Goal: Task Accomplishment & Management: Manage account settings

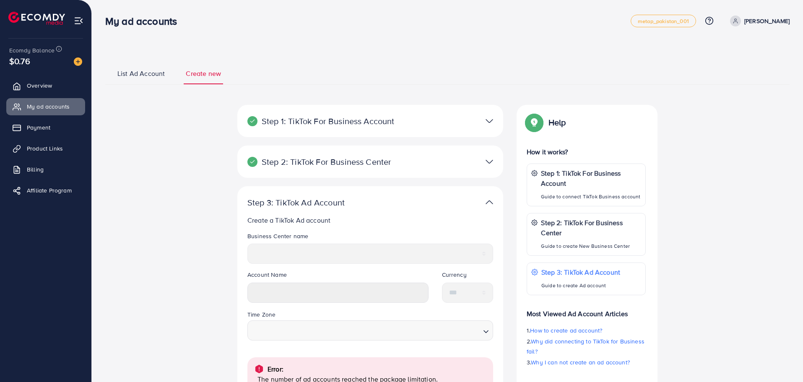
select select
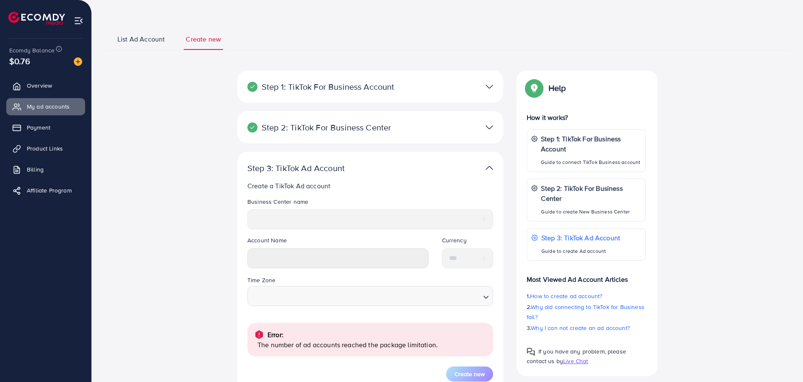
scroll to position [34, 0]
click at [138, 37] on span "List Ad Account" at bounding box center [140, 39] width 47 height 10
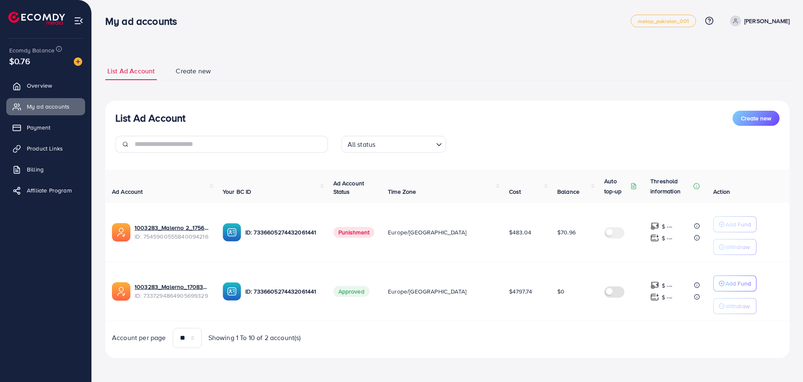
click at [370, 227] on span "Punishment" at bounding box center [355, 232] width 42 height 11
click at [53, 135] on link "Payment" at bounding box center [45, 127] width 79 height 17
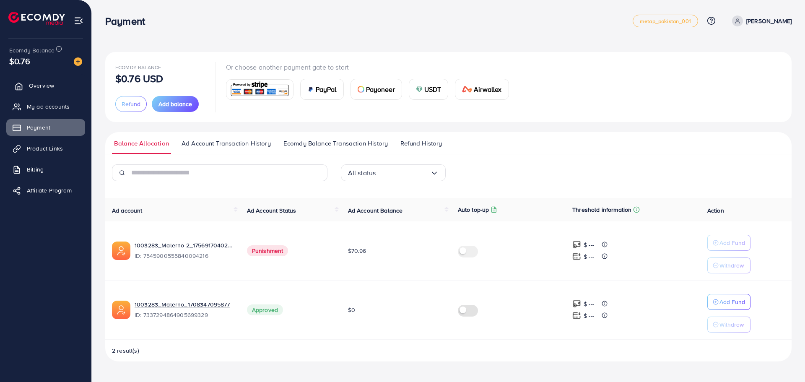
click at [46, 84] on span "Overview" at bounding box center [41, 85] width 25 height 8
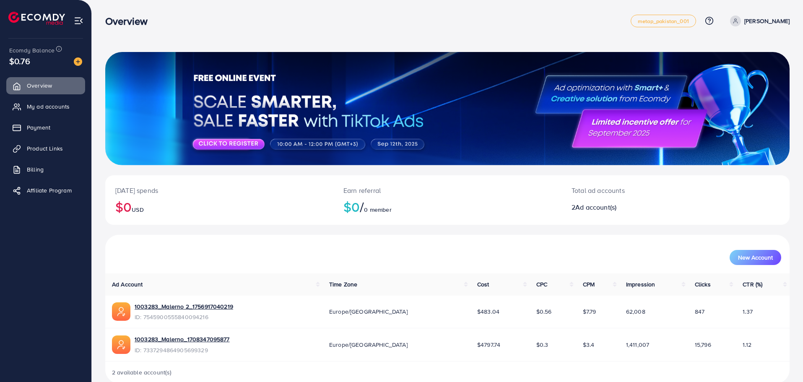
drag, startPoint x: 220, startPoint y: 339, endPoint x: 720, endPoint y: 369, distance: 500.6
click at [721, 369] on div "2 available account(s)" at bounding box center [447, 373] width 685 height 22
click at [743, 260] on span "New Account" at bounding box center [755, 258] width 35 height 6
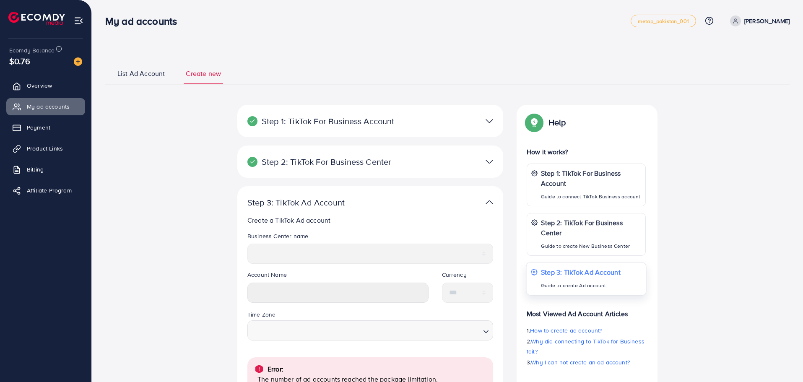
select select
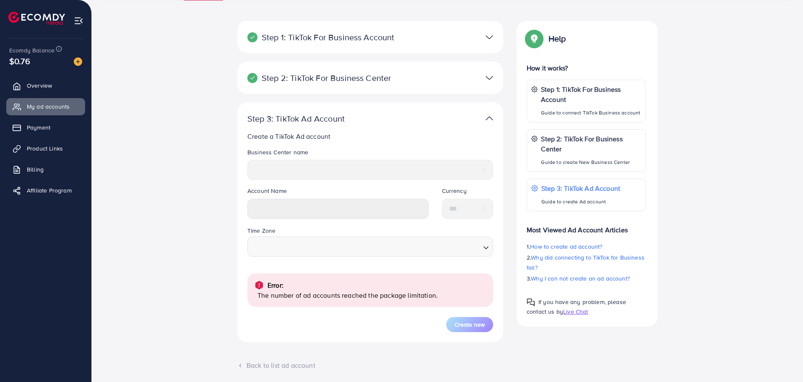
click at [361, 81] on p "Step 2: TikTok For Business Center" at bounding box center [327, 78] width 159 height 10
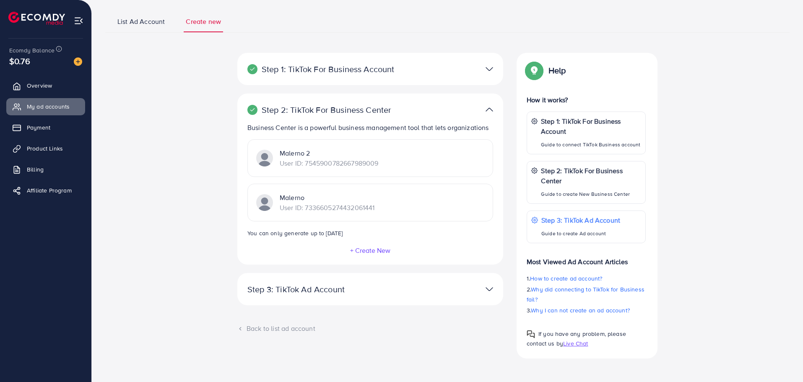
scroll to position [52, 0]
click at [332, 159] on p "User ID: 7545900782667989009" at bounding box center [329, 163] width 99 height 10
click at [305, 198] on p "Malerno" at bounding box center [327, 198] width 95 height 10
drag, startPoint x: 401, startPoint y: 206, endPoint x: 456, endPoint y: 203, distance: 55.4
click at [454, 198] on div "Malerno User ID: 7336605274432061441" at bounding box center [371, 203] width 246 height 38
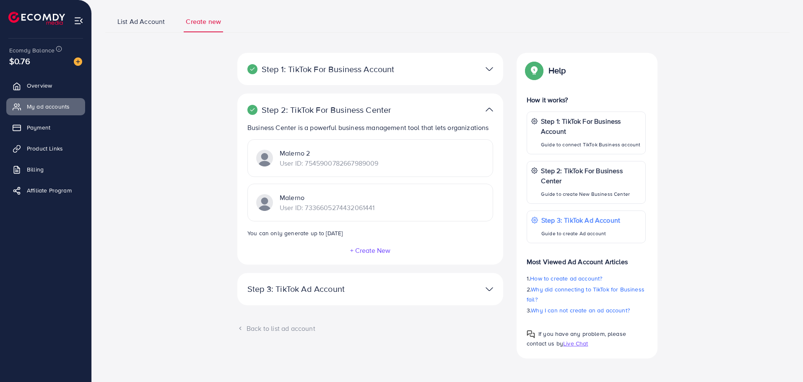
click at [464, 218] on div "Malerno User ID: 7336605274432061441" at bounding box center [371, 203] width 246 height 38
drag, startPoint x: 322, startPoint y: 156, endPoint x: 338, endPoint y: 154, distance: 15.7
click at [338, 154] on p "Malerno 2" at bounding box center [329, 153] width 99 height 10
click at [406, 187] on div "Malerno User ID: 7336605274432061441" at bounding box center [371, 203] width 246 height 38
click at [415, 70] on div at bounding box center [457, 69] width 86 height 12
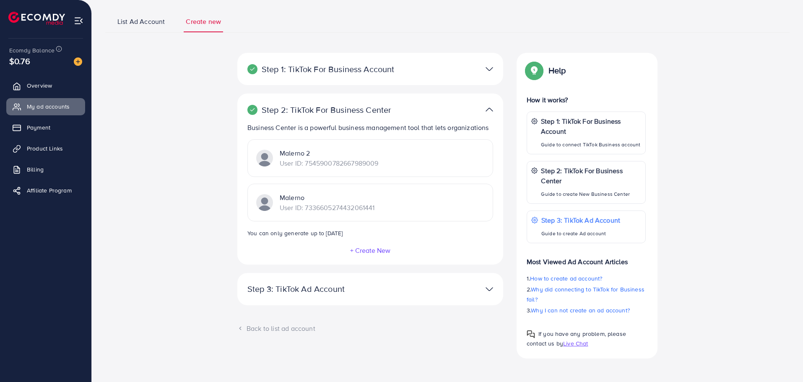
click at [486, 72] on img at bounding box center [490, 69] width 8 height 12
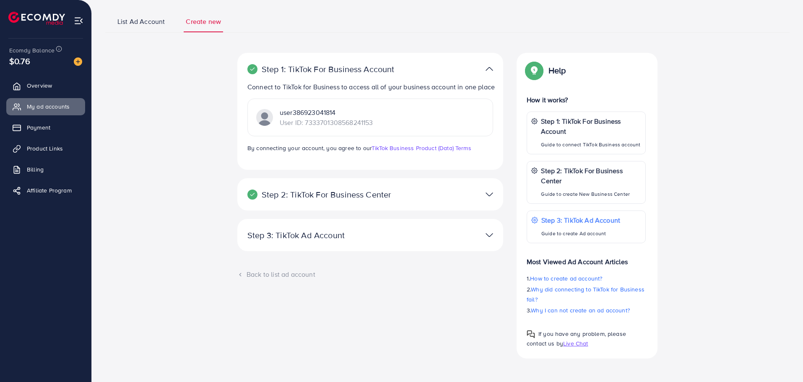
click at [432, 186] on div "Step 2: TikTok For Business Center Business Center is a powerful business manag…" at bounding box center [370, 194] width 266 height 32
click at [377, 244] on div "Step 3: TikTok Ad Account Create a TikTok Ad account Business Center name *****…" at bounding box center [370, 235] width 266 height 32
click at [477, 235] on div at bounding box center [457, 235] width 86 height 12
click at [44, 79] on link "Overview" at bounding box center [45, 85] width 79 height 17
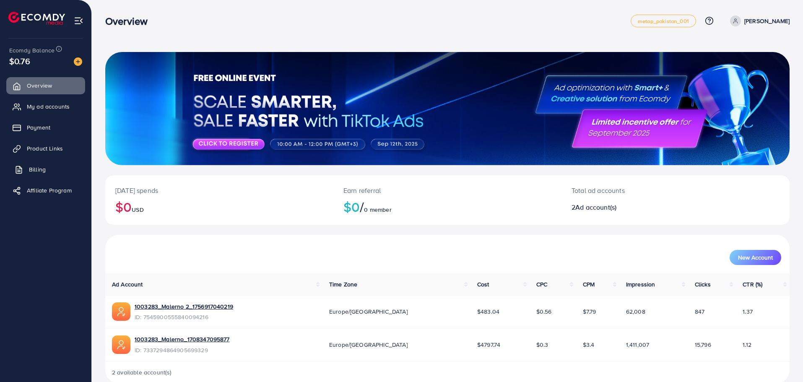
click at [47, 173] on link "Billing" at bounding box center [45, 169] width 79 height 17
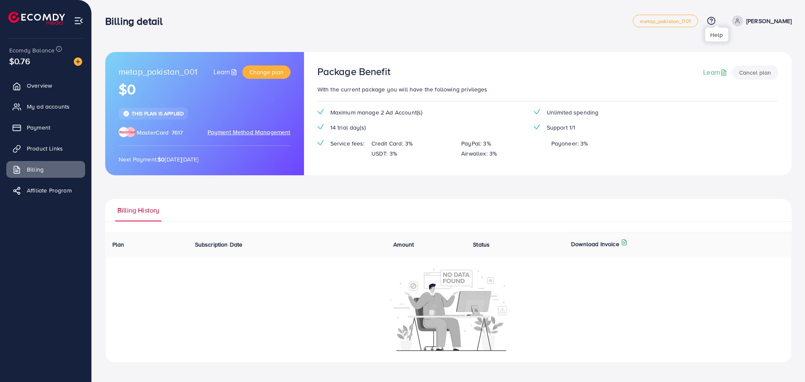
click at [716, 20] on icon at bounding box center [711, 20] width 9 height 9
click at [705, 89] on span "Plans and Pricing" at bounding box center [681, 84] width 52 height 10
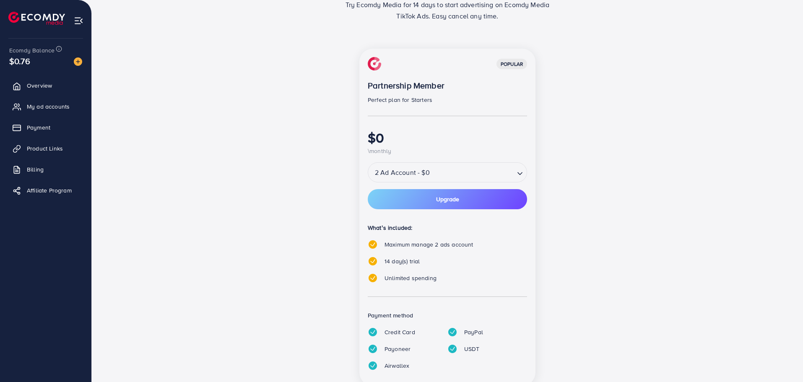
scroll to position [61, 0]
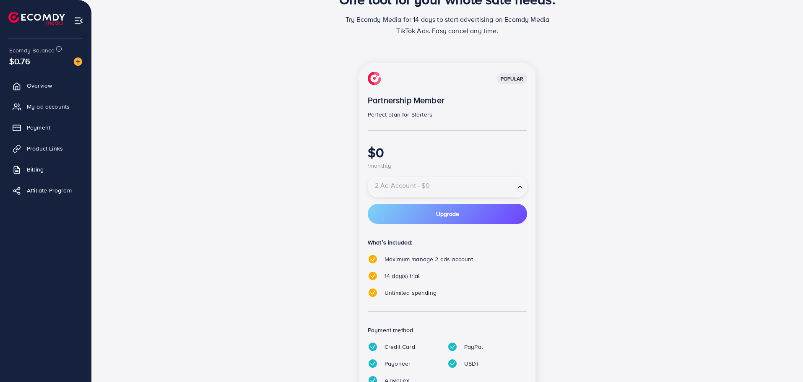
click at [449, 180] on input "Search for option" at bounding box center [441, 187] width 145 height 15
click at [449, 184] on input "Search for option" at bounding box center [441, 187] width 145 height 15
click at [503, 89] on div "popular Partnership Member Perfect plan for Starters $0 \monthly" at bounding box center [447, 121] width 159 height 99
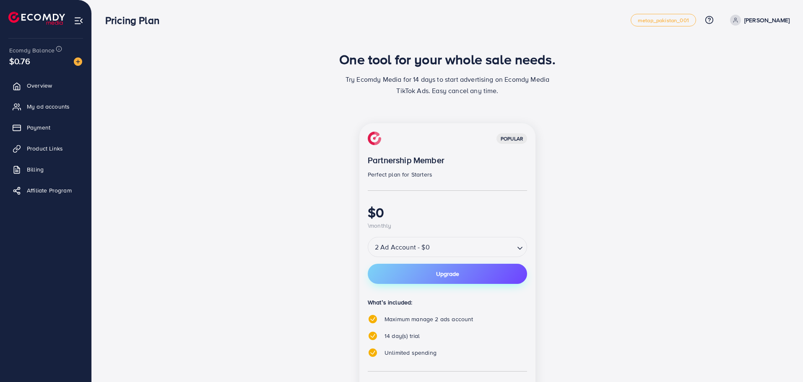
scroll to position [0, 0]
click at [448, 280] on button "Upgrade" at bounding box center [447, 275] width 159 height 20
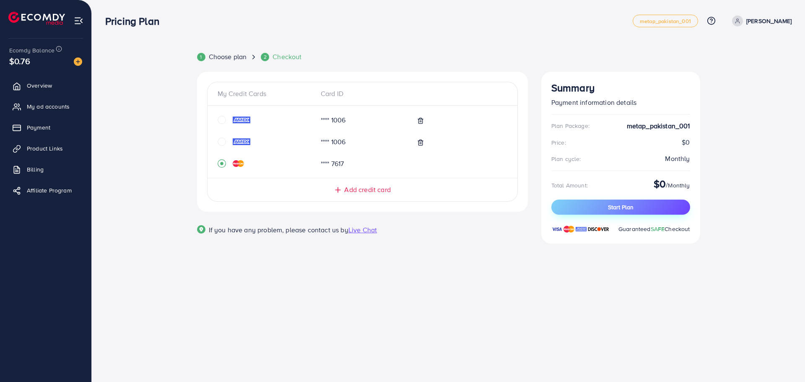
click at [598, 213] on button "Start Plan" at bounding box center [621, 207] width 139 height 15
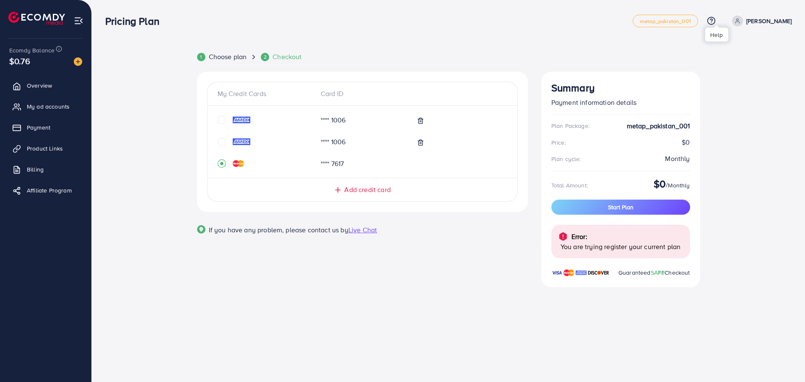
click at [714, 22] on icon at bounding box center [711, 20] width 9 height 9
click at [47, 82] on span "Overview" at bounding box center [41, 85] width 25 height 8
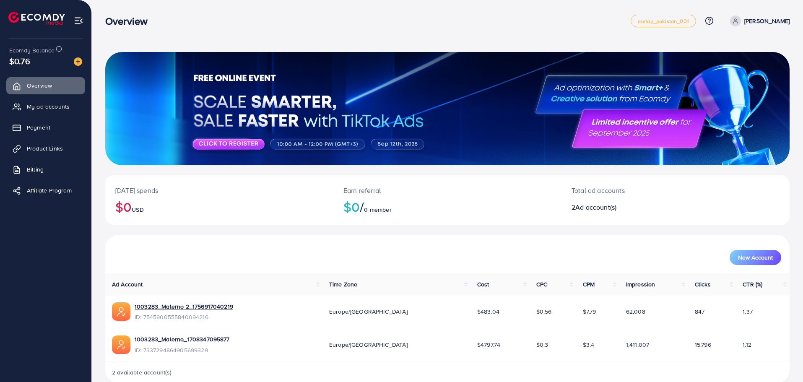
scroll to position [15, 0]
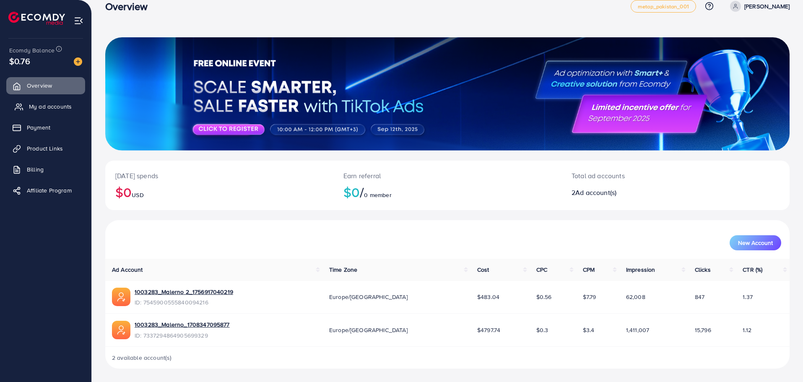
click at [50, 114] on link "My ad accounts" at bounding box center [45, 106] width 79 height 17
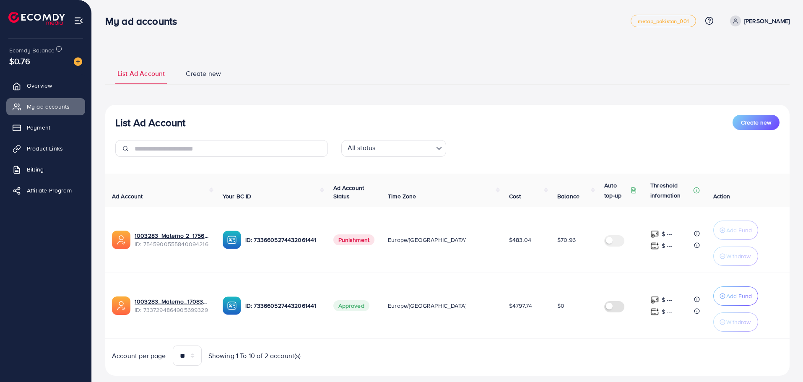
select select
click at [755, 128] on button "Create new" at bounding box center [756, 122] width 47 height 15
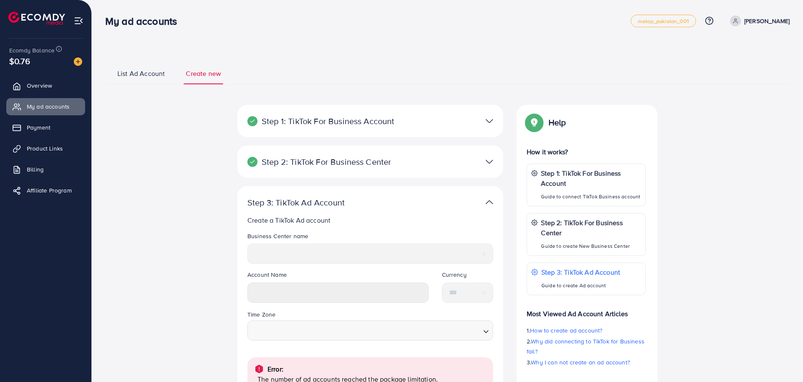
click at [487, 124] on img at bounding box center [490, 121] width 8 height 12
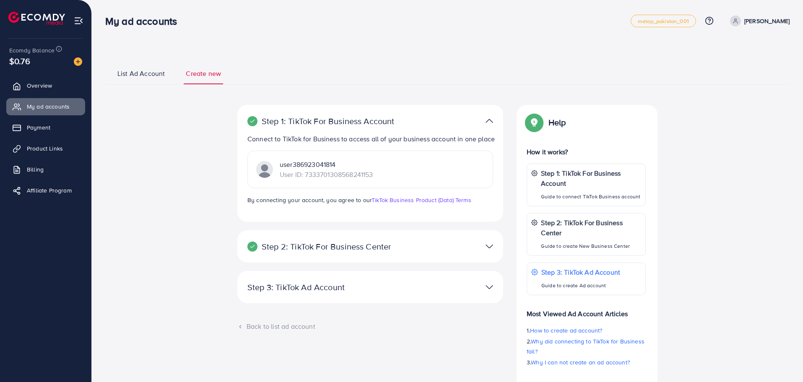
click at [462, 262] on div "Step 2: TikTok For Business Center Business Center is a powerful business manag…" at bounding box center [370, 250] width 266 height 41
click at [456, 252] on div at bounding box center [457, 246] width 86 height 12
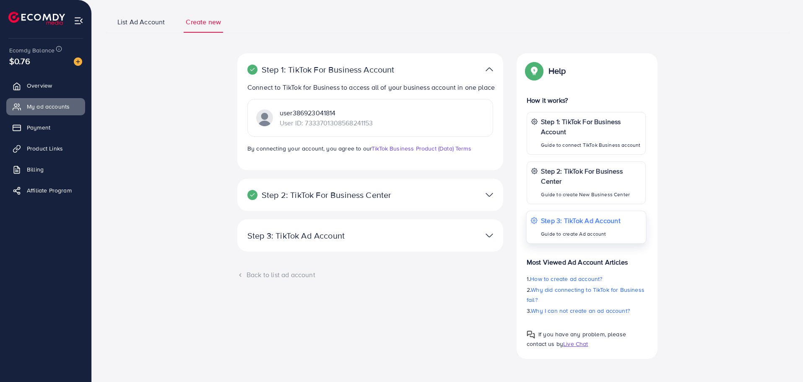
scroll to position [52, 0]
click at [277, 240] on p "Step 3: TikTok Ad Account" at bounding box center [327, 235] width 159 height 10
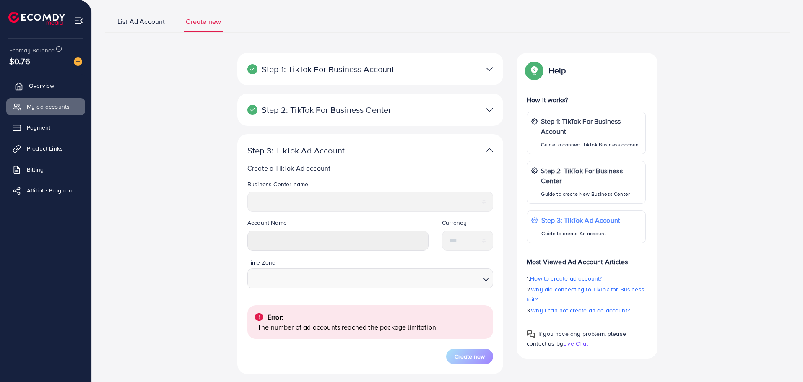
click at [53, 85] on span "Overview" at bounding box center [41, 85] width 25 height 8
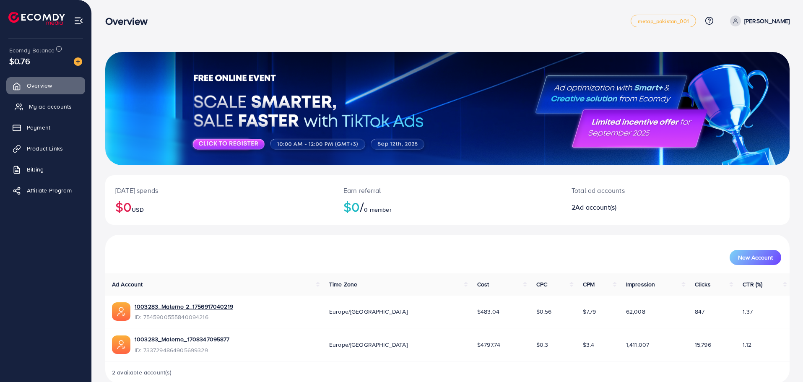
click at [67, 114] on link "My ad accounts" at bounding box center [45, 106] width 79 height 17
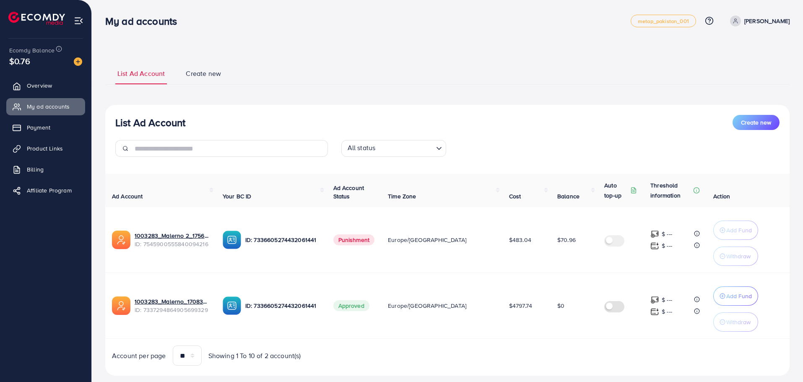
select select
click at [211, 72] on span "Create new" at bounding box center [203, 74] width 35 height 10
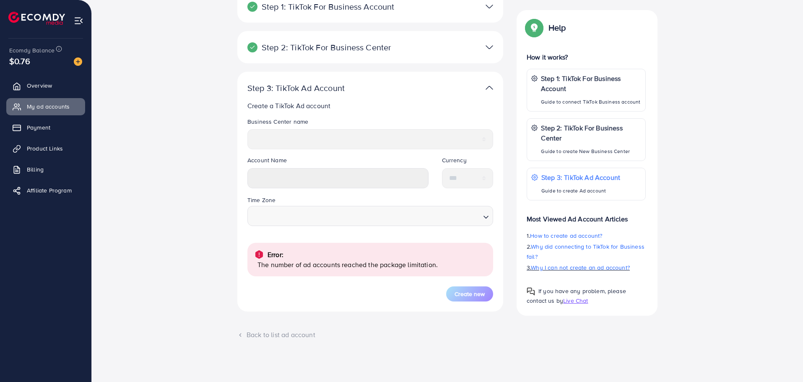
scroll to position [116, 0]
click at [37, 128] on span "Payment" at bounding box center [40, 127] width 23 height 8
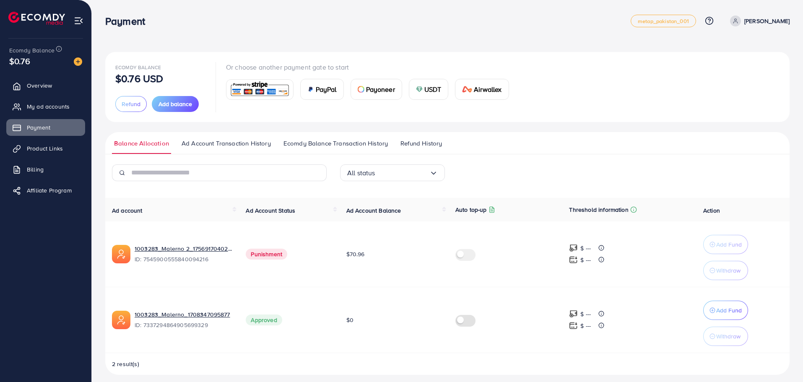
drag, startPoint x: 242, startPoint y: 257, endPoint x: 296, endPoint y: 252, distance: 54.8
click at [296, 252] on td "Punishment" at bounding box center [289, 255] width 100 height 66
click at [297, 266] on td "Punishment" at bounding box center [289, 255] width 100 height 66
click at [201, 247] on link "1003283_Malerno 2_1756917040219" at bounding box center [184, 249] width 98 height 8
click at [49, 110] on span "My ad accounts" at bounding box center [50, 106] width 43 height 8
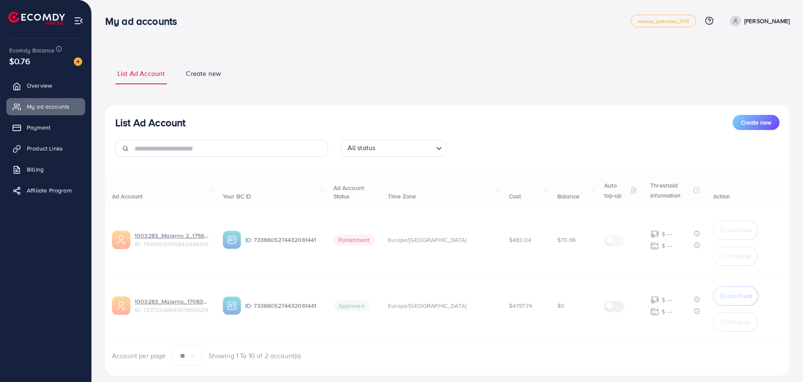
select select
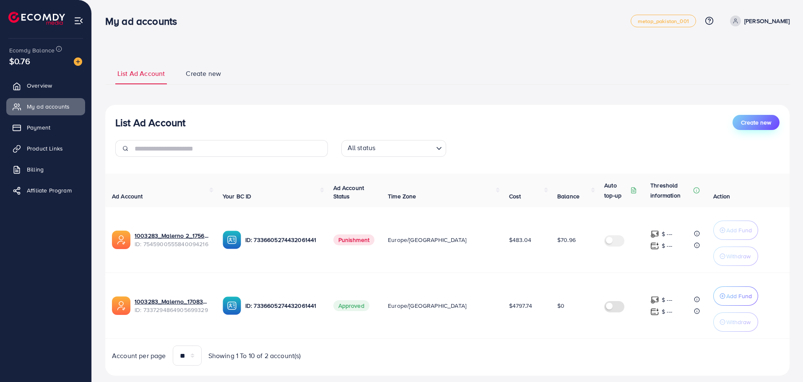
click at [763, 121] on span "Create new" at bounding box center [756, 122] width 30 height 8
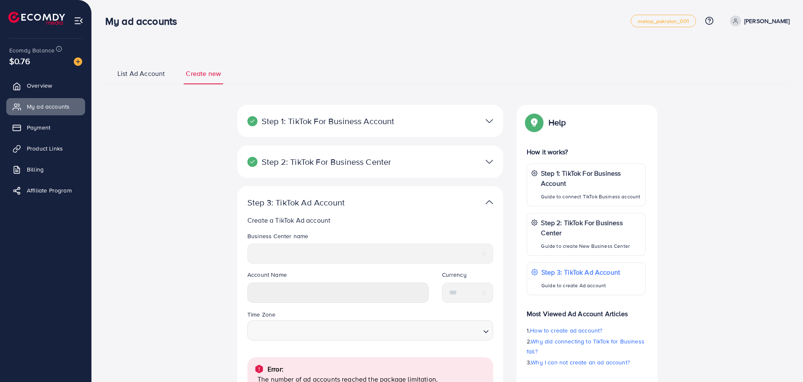
click at [482, 162] on div at bounding box center [457, 162] width 86 height 12
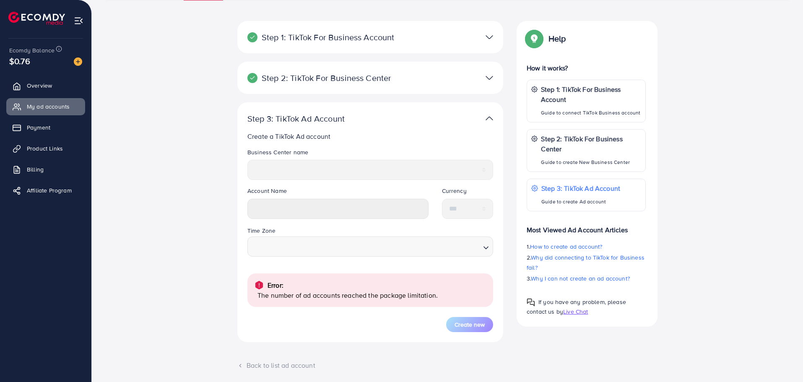
click at [487, 78] on img at bounding box center [490, 78] width 8 height 12
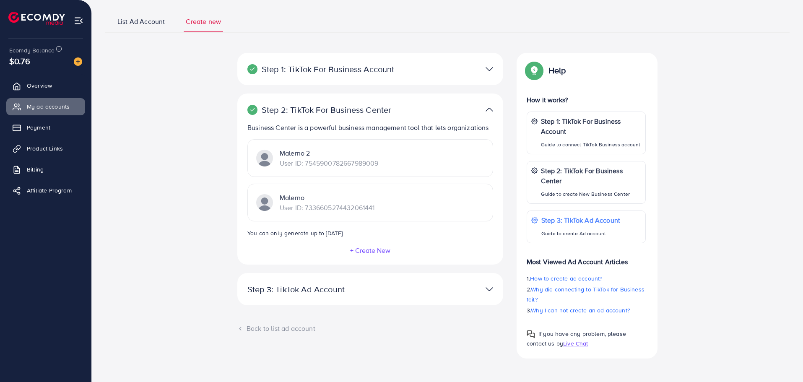
scroll to position [52, 0]
click at [483, 112] on div at bounding box center [457, 110] width 86 height 12
click at [503, 115] on div "Step 2: TikTok For Business Center Business Center is a powerful business manag…" at bounding box center [370, 179] width 266 height 171
click at [497, 112] on div at bounding box center [457, 110] width 86 height 12
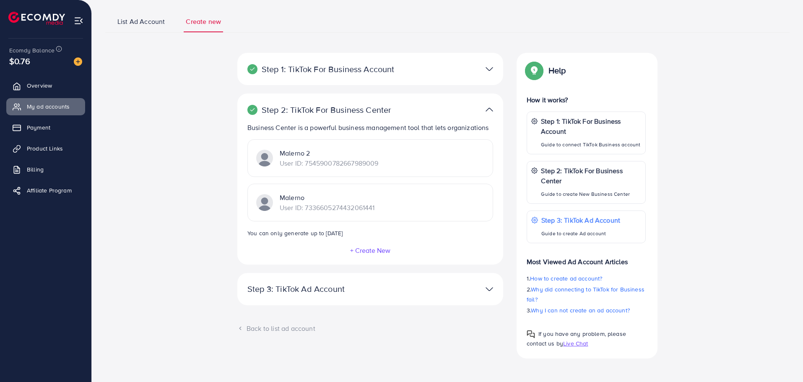
click at [489, 112] on img at bounding box center [490, 110] width 8 height 12
click at [50, 113] on link "My ad accounts" at bounding box center [45, 106] width 79 height 17
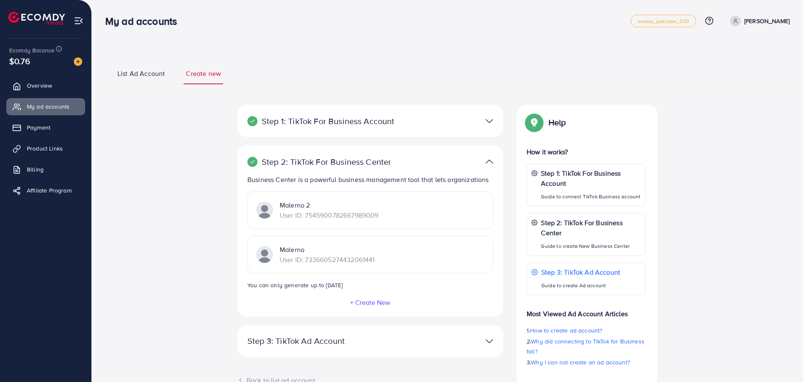
click at [156, 73] on span "List Ad Account" at bounding box center [140, 74] width 47 height 10
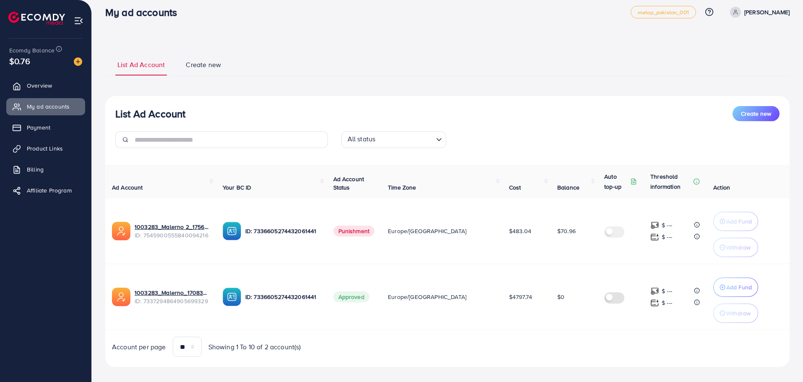
scroll to position [17, 0]
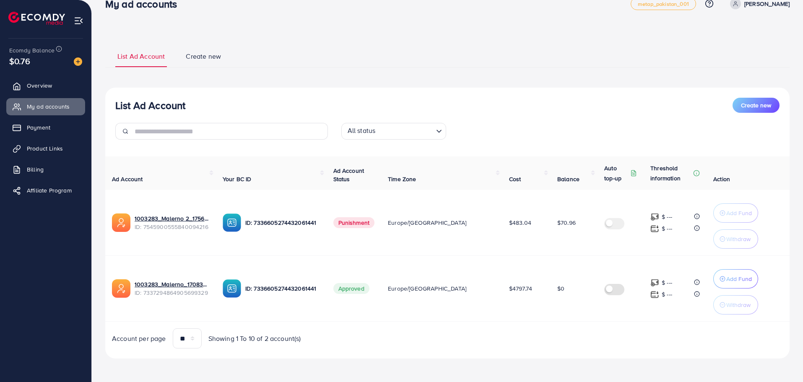
click at [183, 328] on div "Ad Account Your BC ID Ad Account Status Time Zone Cost Balance Auto top-up Thre…" at bounding box center [447, 252] width 685 height 192
click at [190, 331] on select "** ** ** ***" at bounding box center [187, 338] width 29 height 20
click at [757, 105] on span "Create new" at bounding box center [756, 105] width 30 height 8
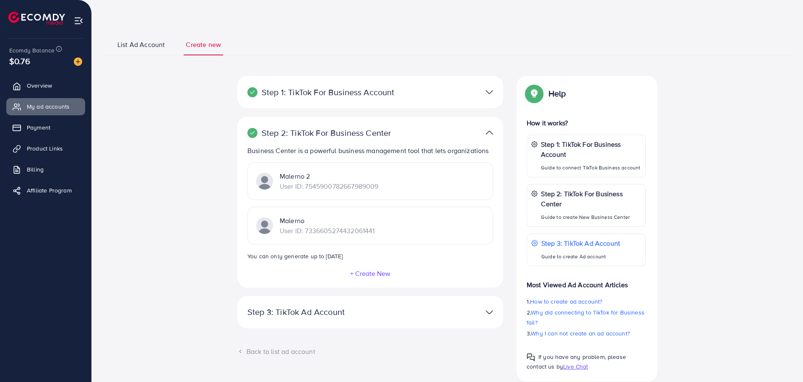
scroll to position [52, 0]
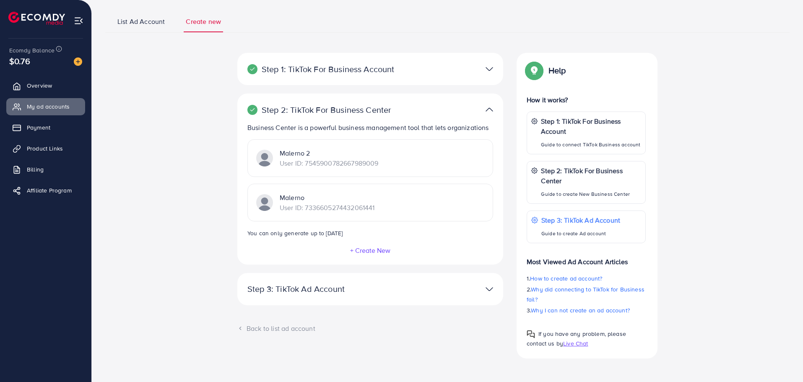
click at [349, 287] on p "Step 3: TikTok Ad Account" at bounding box center [327, 289] width 159 height 10
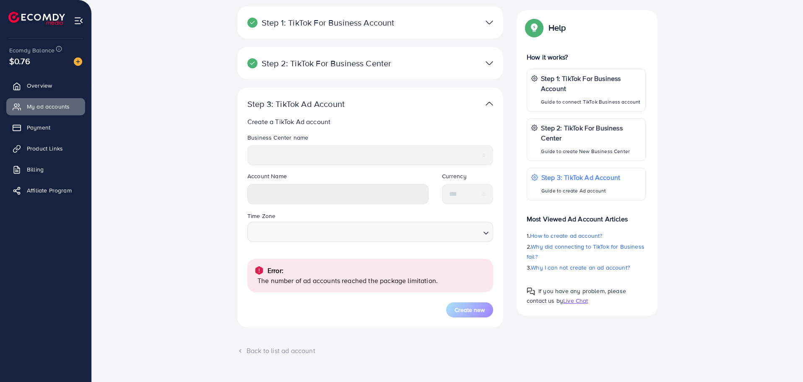
scroll to position [116, 0]
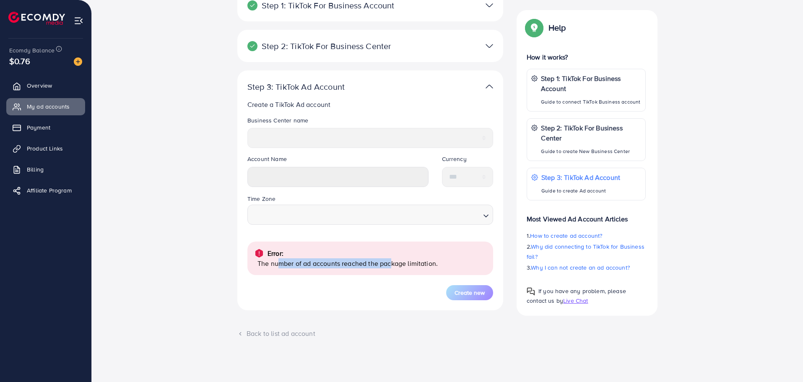
drag, startPoint x: 276, startPoint y: 270, endPoint x: 390, endPoint y: 274, distance: 113.3
click at [390, 274] on div "Error: The number of ad accounts reached the package limitation." at bounding box center [371, 259] width 246 height 34
click at [397, 274] on div "Error: The number of ad accounts reached the package limitation." at bounding box center [371, 259] width 246 height 34
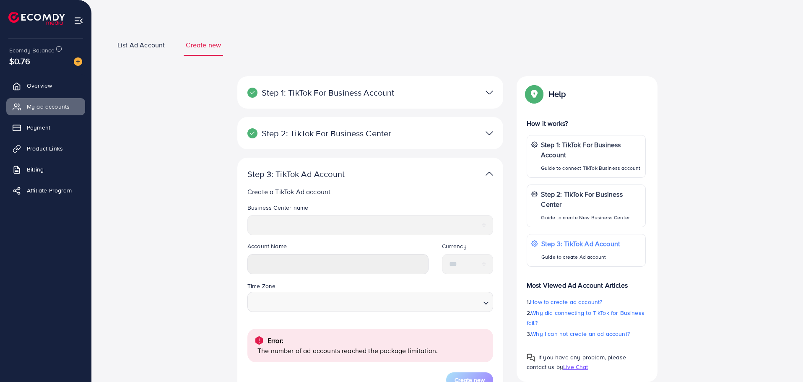
scroll to position [0, 0]
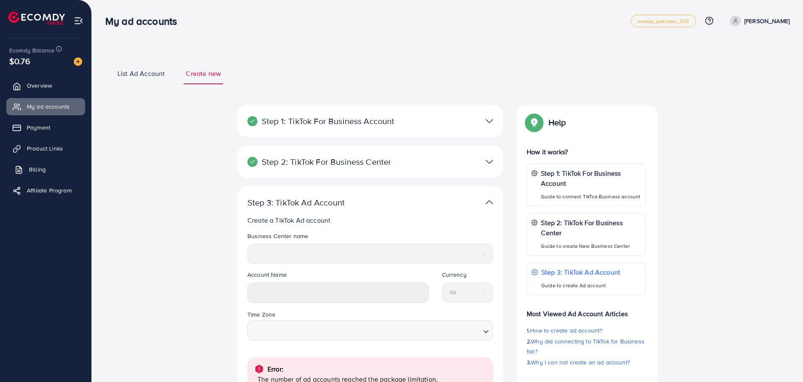
click at [44, 167] on span "Billing" at bounding box center [37, 169] width 17 height 8
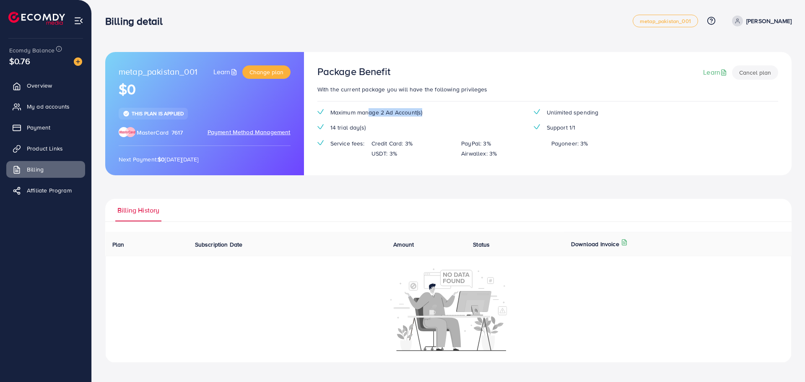
drag, startPoint x: 370, startPoint y: 112, endPoint x: 423, endPoint y: 112, distance: 53.7
click at [423, 112] on div "Maximum manage 2 Ad Account(s)" at bounding box center [419, 112] width 216 height 8
click at [422, 121] on div "Maximum manage 2 Ad Account(s) Unlimited spending 14 trial day(s) Support 1/1 S…" at bounding box center [527, 136] width 433 height 57
click at [366, 132] on div "Maximum manage 2 Ad Account(s) Unlimited spending 14 trial day(s) Support 1/1 S…" at bounding box center [527, 136] width 433 height 57
drag, startPoint x: 355, startPoint y: 149, endPoint x: 380, endPoint y: 149, distance: 24.8
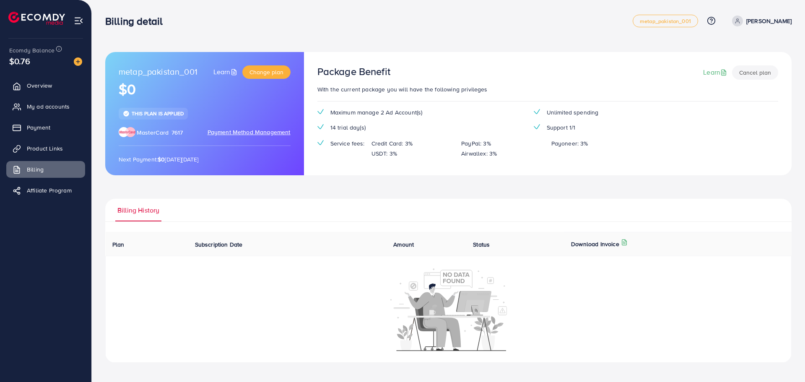
click at [361, 149] on div "Service fees: Credit Card: 3% PayPal: 3% Payoneer: 3% USDT: 3% Airwallex: 3%" at bounding box center [527, 148] width 433 height 20
click at [547, 125] on span "Support 1/1" at bounding box center [561, 127] width 29 height 8
drag, startPoint x: 570, startPoint y: 125, endPoint x: 581, endPoint y: 125, distance: 11.3
click at [581, 125] on div "Support 1/1" at bounding box center [635, 127] width 216 height 8
click at [561, 112] on span "Unlimited spending" at bounding box center [573, 112] width 52 height 8
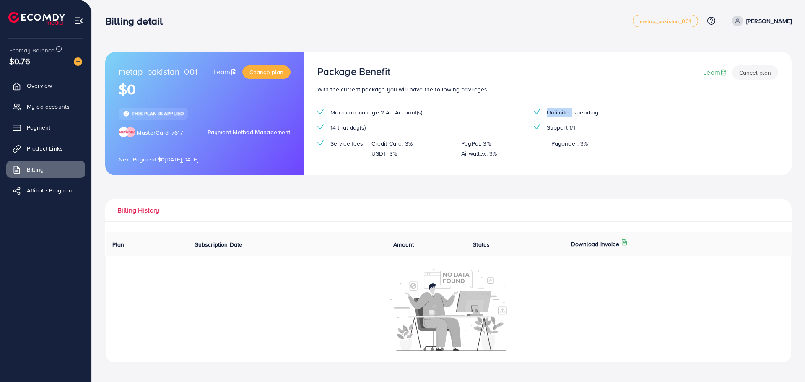
drag, startPoint x: 553, startPoint y: 109, endPoint x: 572, endPoint y: 110, distance: 18.9
click at [572, 109] on span "Unlimited spending" at bounding box center [573, 112] width 52 height 8
click at [575, 127] on span "Support 1/1" at bounding box center [561, 127] width 29 height 8
click at [394, 110] on span "Maximum manage 2 Ad Account(s)" at bounding box center [377, 112] width 92 height 8
drag, startPoint x: 319, startPoint y: 132, endPoint x: 374, endPoint y: 134, distance: 55.0
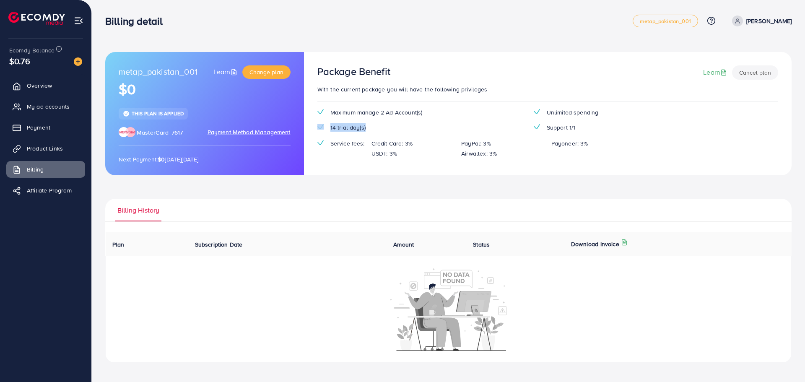
click at [374, 134] on div "Maximum manage 2 Ad Account(s) Unlimited spending 14 trial day(s) Support 1/1 S…" at bounding box center [527, 136] width 433 height 57
drag, startPoint x: 152, startPoint y: 162, endPoint x: 197, endPoint y: 163, distance: 45.3
click at [197, 163] on p "Next Payment: $0 on Saturday, October 4, 2025" at bounding box center [205, 159] width 172 height 10
click at [198, 163] on p "Next Payment: $0 on Saturday, October 4, 2025" at bounding box center [205, 159] width 172 height 10
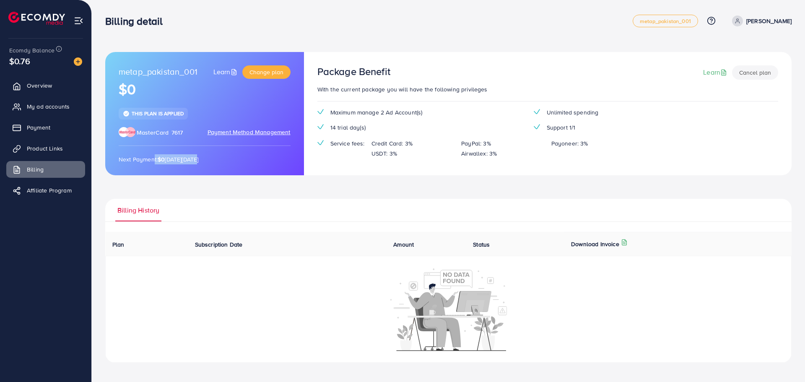
drag, startPoint x: 212, startPoint y: 162, endPoint x: 250, endPoint y: 160, distance: 38.7
click at [250, 160] on p "Next Payment: $0 on Saturday, October 4, 2025" at bounding box center [205, 159] width 172 height 10
click at [253, 160] on p "Next Payment: $0 on Saturday, October 4, 2025" at bounding box center [205, 159] width 172 height 10
click at [214, 70] on link "Learn" at bounding box center [227, 72] width 26 height 10
click at [278, 202] on ul "Billing History" at bounding box center [448, 210] width 687 height 23
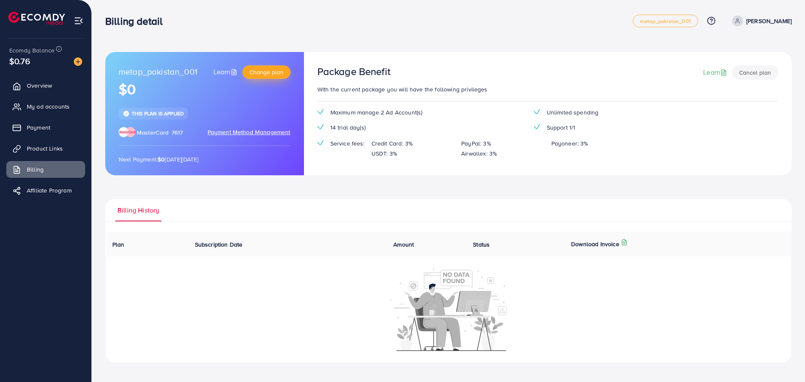
click at [285, 70] on button "Change plan" at bounding box center [266, 71] width 48 height 13
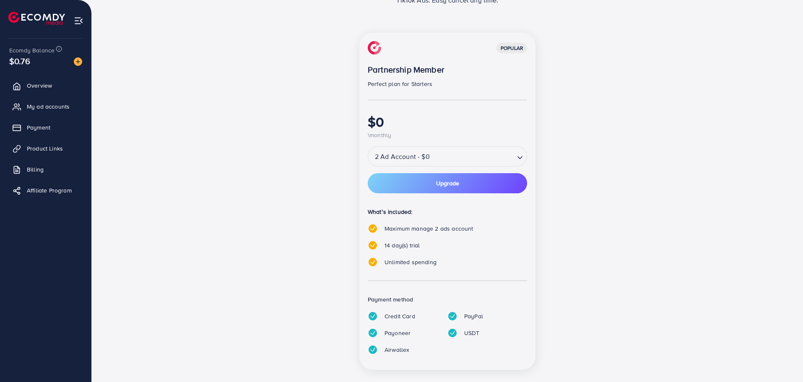
scroll to position [103, 0]
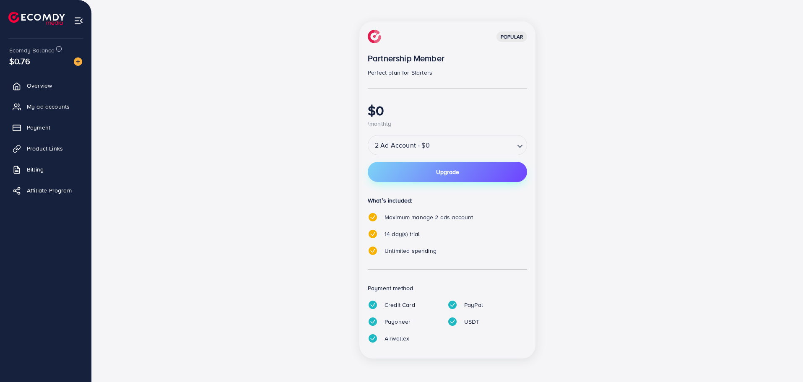
click at [450, 174] on span "Upgrade" at bounding box center [447, 172] width 23 height 6
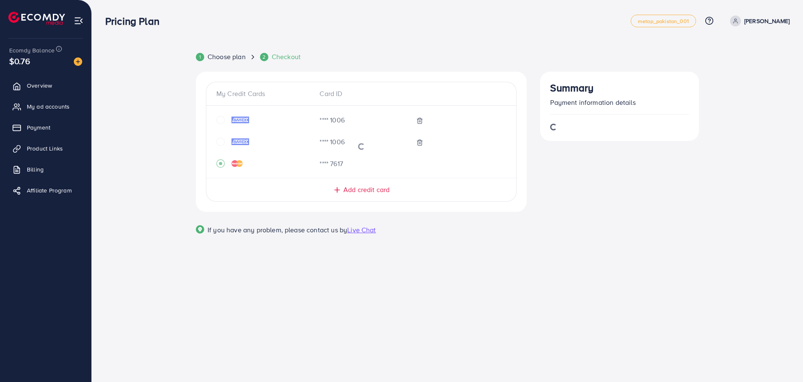
scroll to position [0, 0]
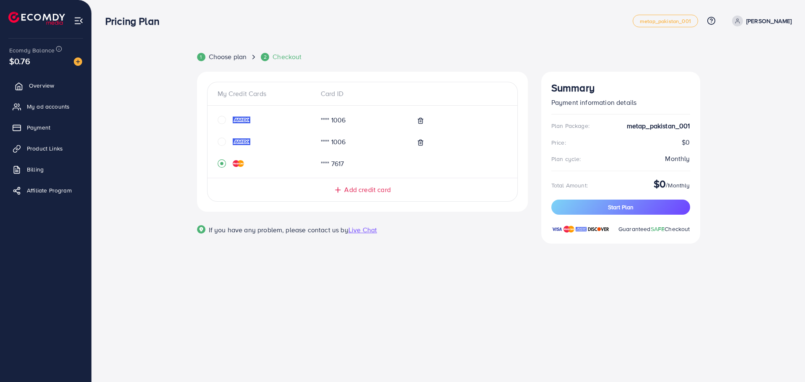
click at [55, 92] on link "Overview" at bounding box center [45, 85] width 79 height 17
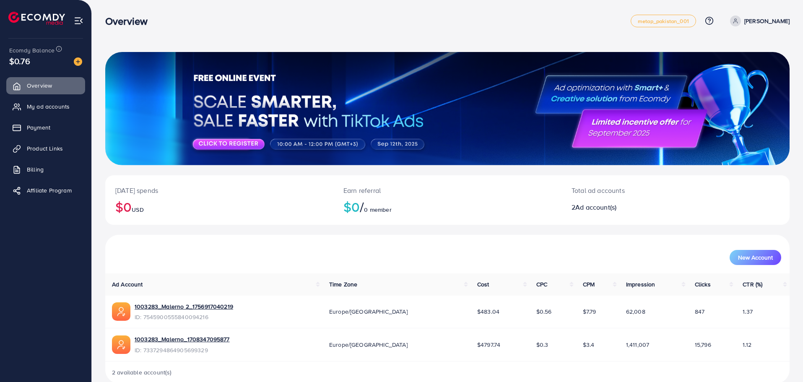
click at [79, 16] on li at bounding box center [79, 20] width 10 height 34
click at [733, 29] on div "Overview metap_pakistan_001 Help Center Contact Support Plans and Pricing Term …" at bounding box center [447, 20] width 685 height 23
click at [735, 22] on link "[PERSON_NAME]" at bounding box center [758, 21] width 63 height 11
click at [742, 51] on span "Profile" at bounding box center [737, 50] width 19 height 10
select select "**********"
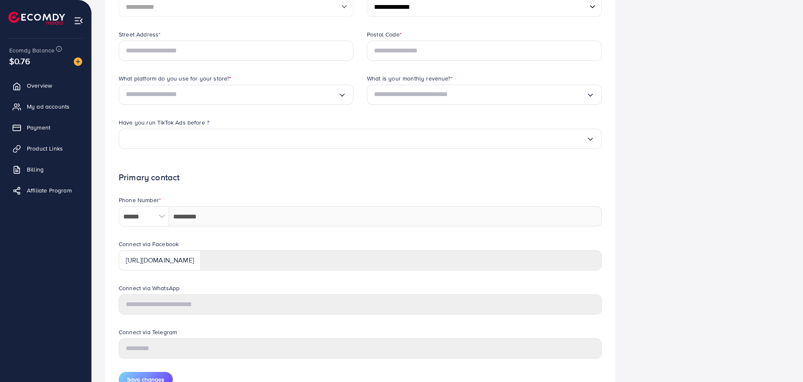
scroll to position [280, 0]
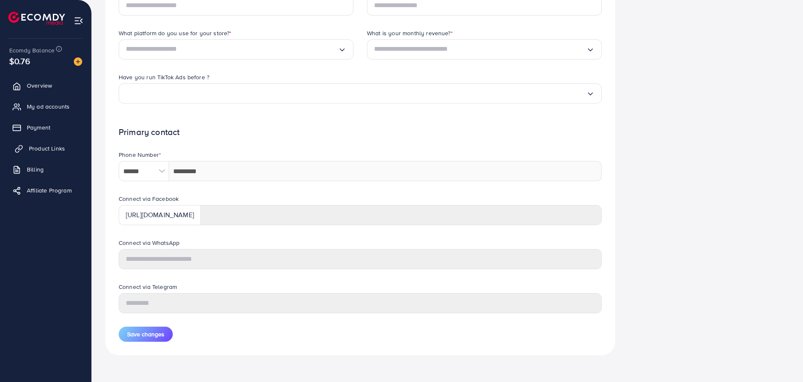
click at [34, 152] on span "Product Links" at bounding box center [47, 148] width 36 height 8
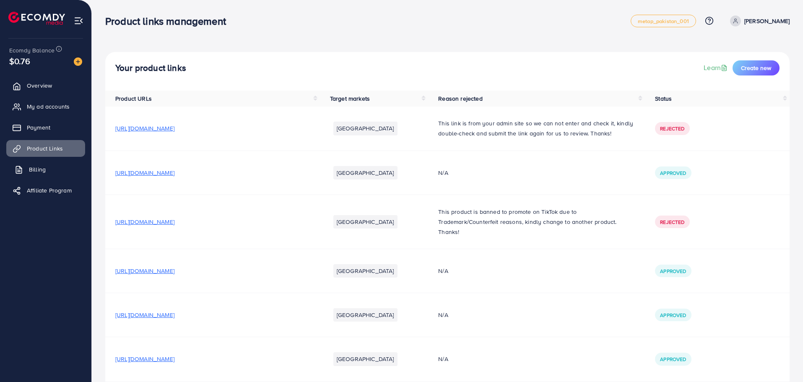
click at [37, 172] on span "Billing" at bounding box center [37, 169] width 17 height 8
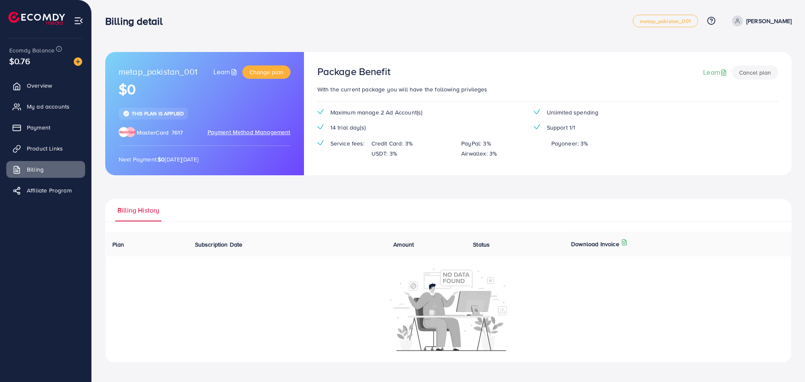
click at [772, 25] on p "[PERSON_NAME]" at bounding box center [769, 21] width 45 height 10
click at [78, 261] on ul "Overview My ad accounts Payment Product Links Billing Affiliate Program" at bounding box center [45, 206] width 91 height 265
click at [46, 138] on ul "Overview My ad accounts Payment Product Links Billing Affiliate Program" at bounding box center [45, 141] width 91 height 134
click at [47, 129] on span "Payment" at bounding box center [40, 127] width 23 height 8
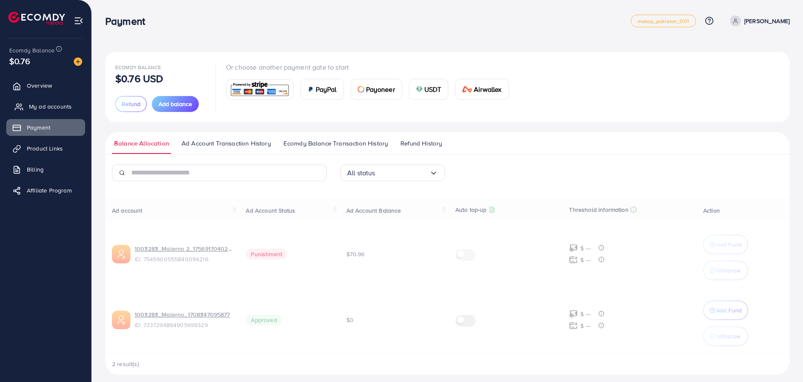
click at [52, 103] on span "My ad accounts" at bounding box center [50, 106] width 43 height 8
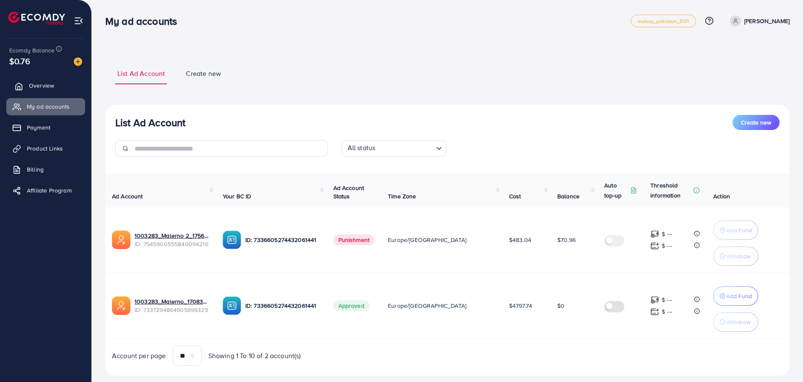
click at [58, 81] on link "Overview" at bounding box center [45, 85] width 79 height 17
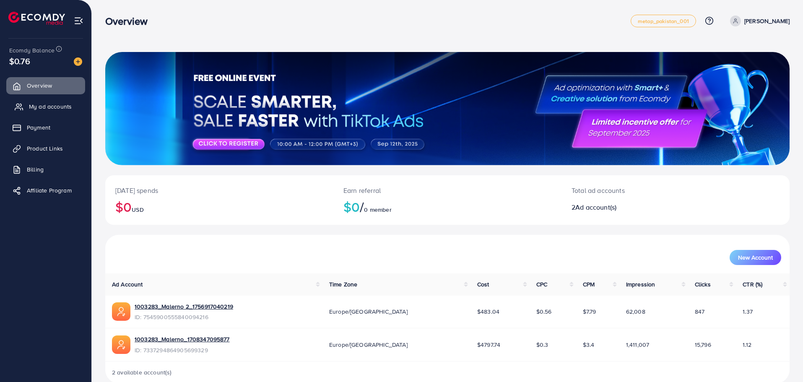
click at [58, 112] on link "My ad accounts" at bounding box center [45, 106] width 79 height 17
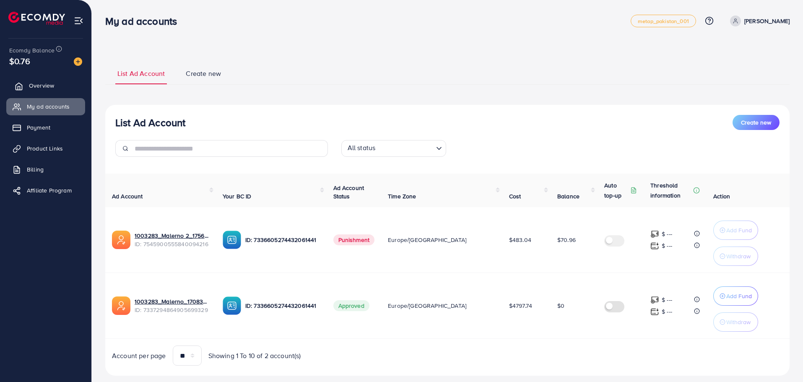
click at [55, 86] on link "Overview" at bounding box center [45, 85] width 79 height 17
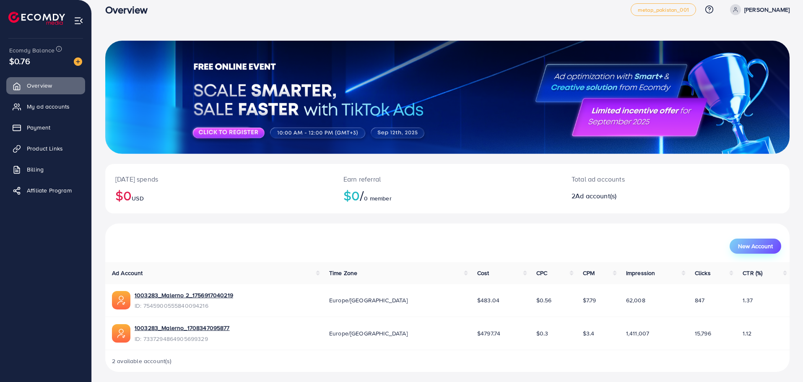
scroll to position [15, 0]
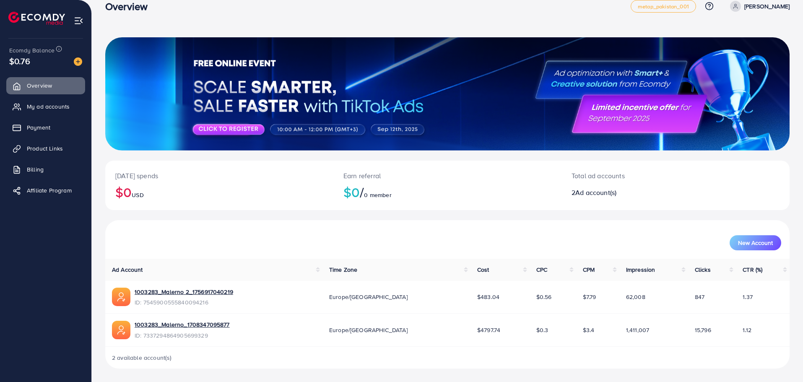
click at [750, 297] on td "1.37" at bounding box center [763, 297] width 54 height 33
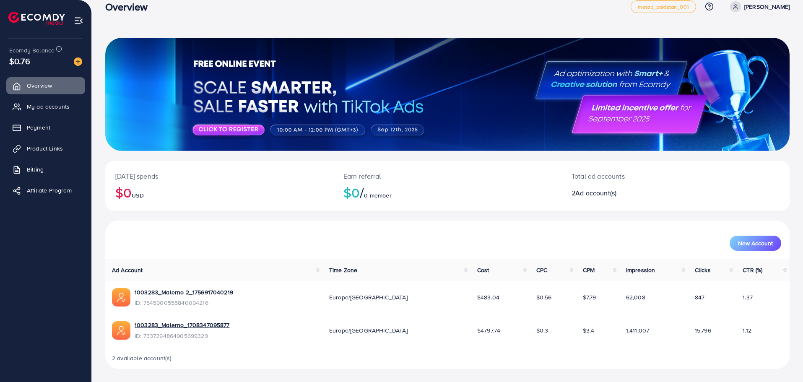
click at [542, 301] on td "$0.56" at bounding box center [553, 297] width 47 height 33
click at [63, 103] on span "My ad accounts" at bounding box center [50, 106] width 43 height 8
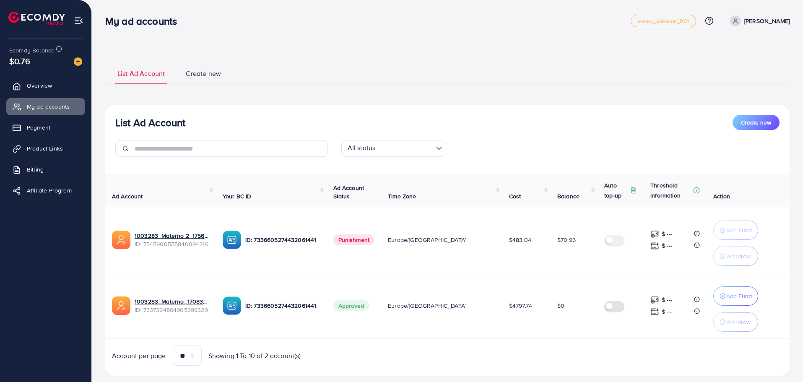
click at [185, 78] on link "Create new" at bounding box center [203, 77] width 39 height 16
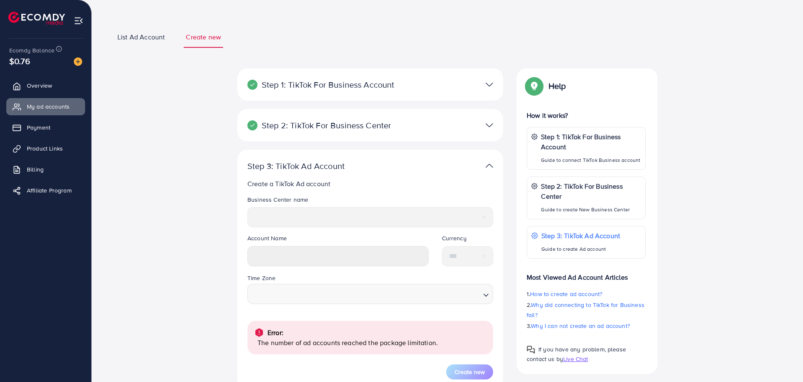
scroll to position [84, 0]
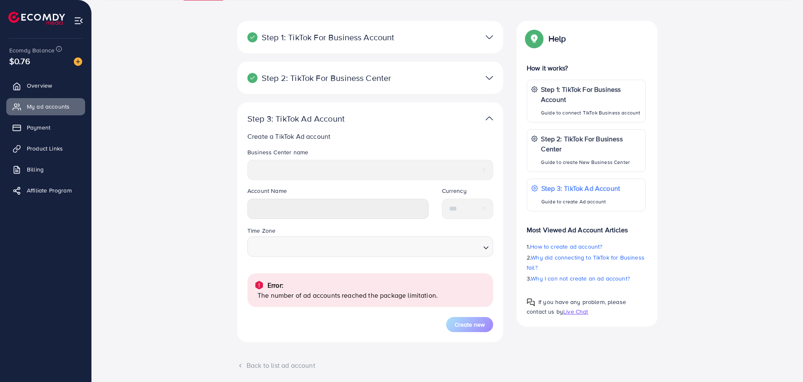
click at [375, 76] on p "Step 2: TikTok For Business Center" at bounding box center [327, 78] width 159 height 10
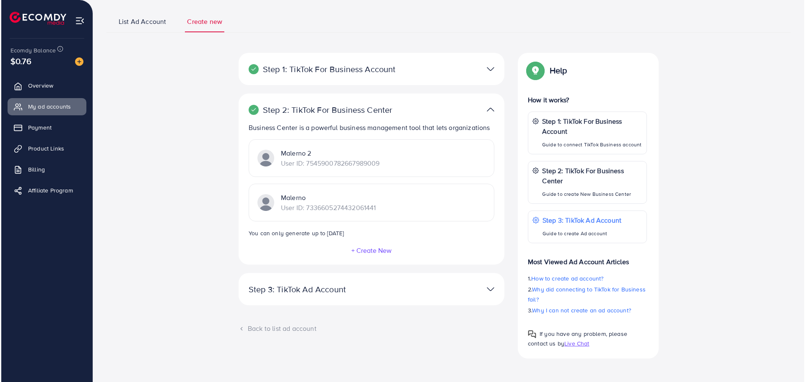
scroll to position [52, 0]
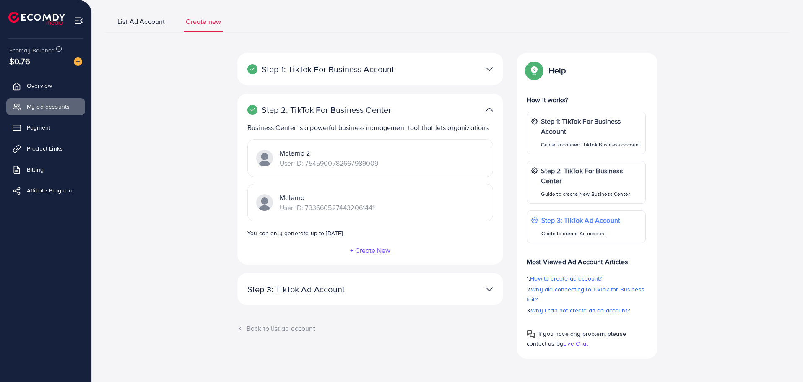
click at [370, 38] on div "List Ad Account Create new Step 1: TikTok For Business Account Connect to TikTo…" at bounding box center [447, 184] width 685 height 349
click at [366, 73] on p "Step 1: TikTok For Business Account" at bounding box center [327, 69] width 159 height 10
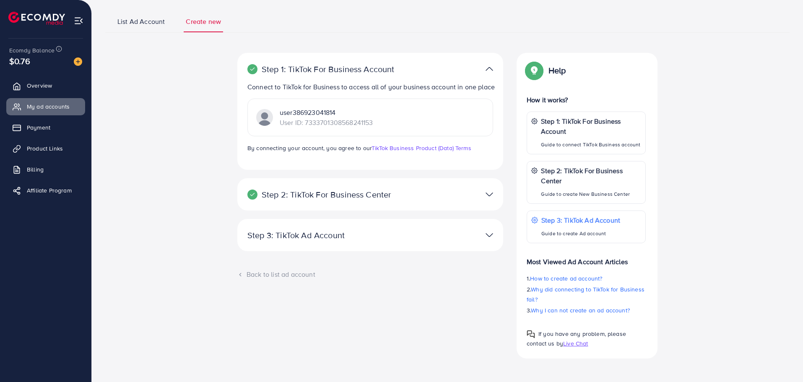
click at [498, 57] on div "Step 1: TikTok For Business Account Connect to TikTok for Business to access al…" at bounding box center [370, 111] width 266 height 117
click at [493, 64] on div at bounding box center [457, 69] width 86 height 12
click at [488, 70] on img at bounding box center [490, 69] width 8 height 12
click at [489, 193] on img at bounding box center [490, 194] width 8 height 12
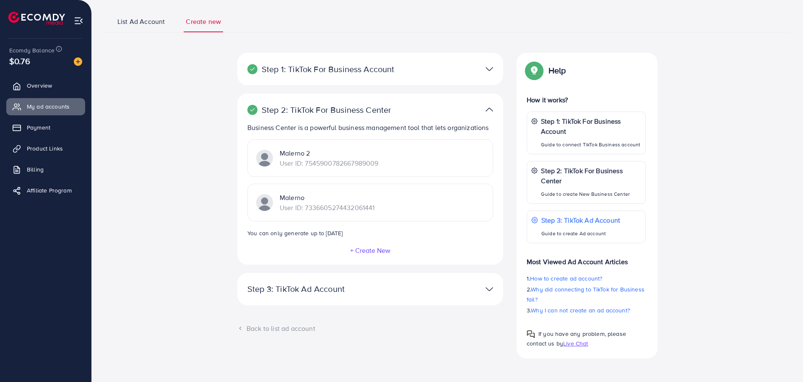
click at [365, 257] on div "Step 2: TikTok For Business Center Business Center is a powerful business manag…" at bounding box center [370, 179] width 266 height 171
click at [365, 252] on button "+ Create New" at bounding box center [370, 251] width 41 height 8
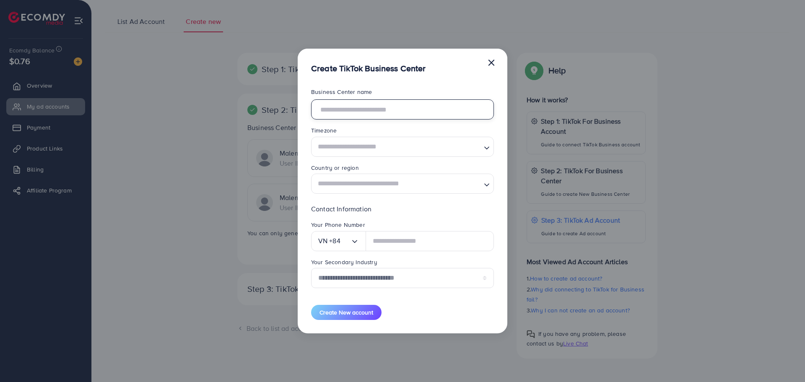
click at [360, 110] on input "text" at bounding box center [402, 109] width 183 height 20
type input "*"
click at [373, 161] on form "**********" at bounding box center [402, 204] width 183 height 232
click at [375, 148] on input "Search for option" at bounding box center [398, 147] width 166 height 16
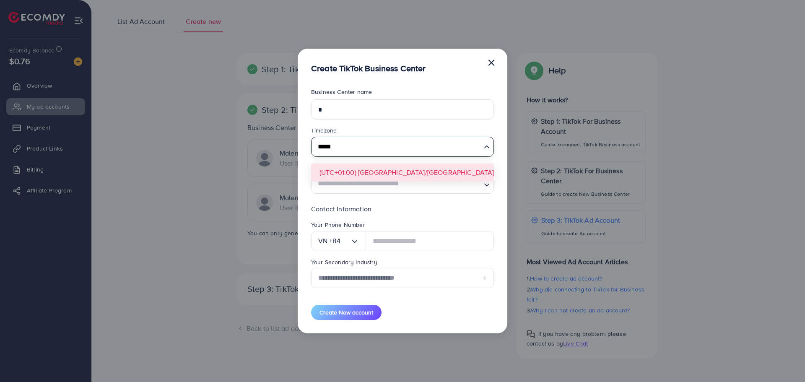
type input "*****"
click at [403, 173] on form "**********" at bounding box center [402, 204] width 183 height 232
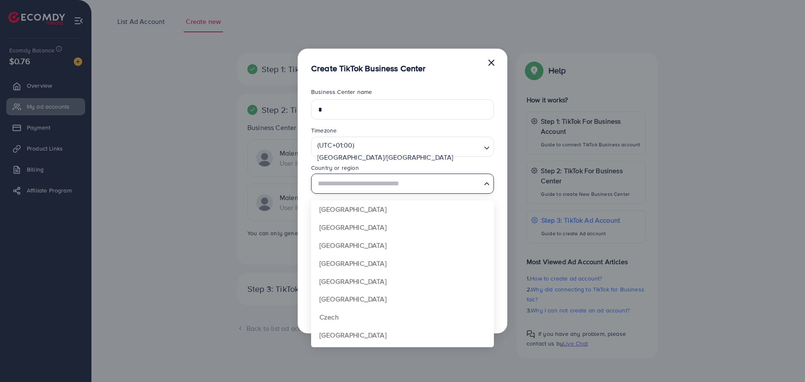
click at [385, 188] on input "Search for option" at bounding box center [398, 184] width 166 height 16
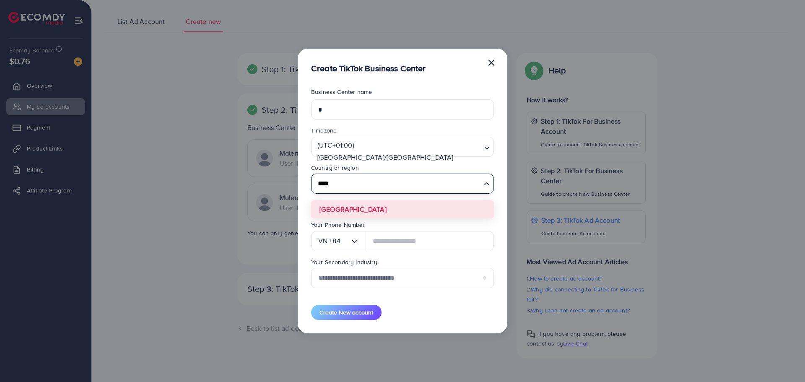
type input "****"
click at [338, 212] on form "**********" at bounding box center [402, 204] width 183 height 232
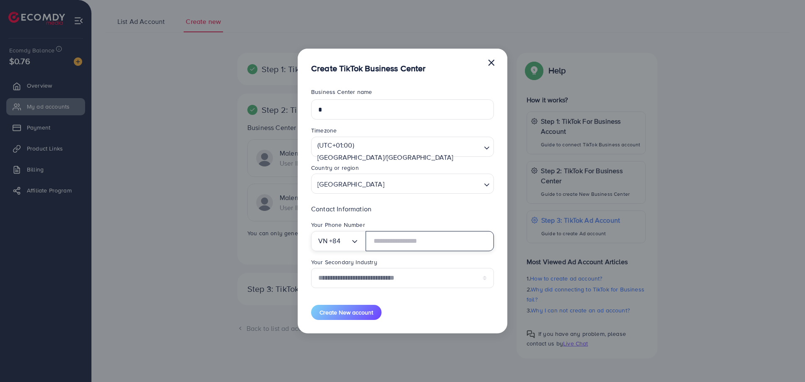
click at [393, 244] on input "text" at bounding box center [430, 241] width 128 height 20
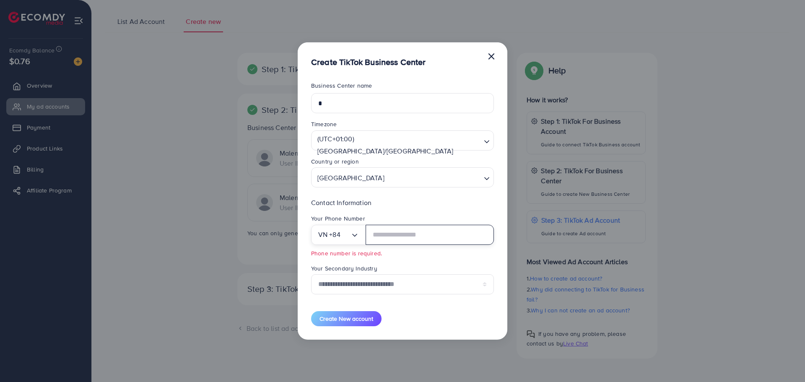
click at [336, 242] on div "VN +84 Loading..." at bounding box center [338, 235] width 55 height 20
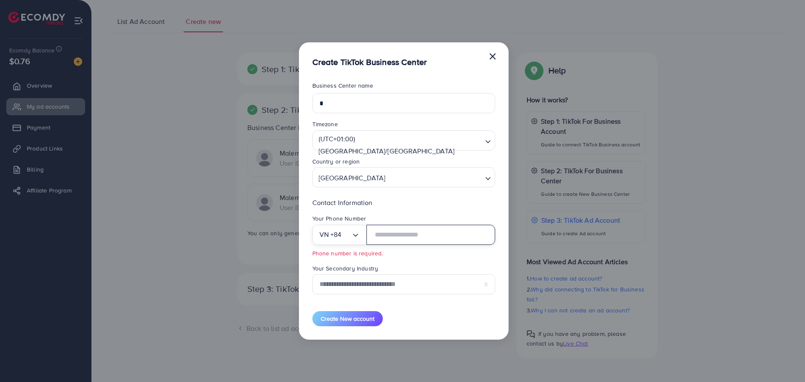
click at [406, 239] on input "text" at bounding box center [431, 235] width 128 height 20
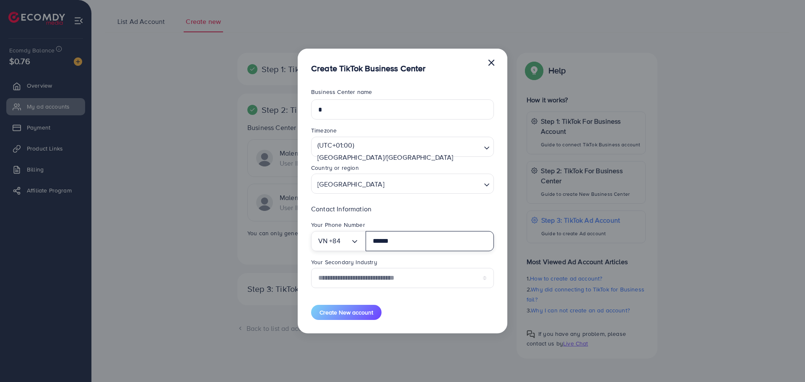
type input "******"
click at [405, 270] on select "**********" at bounding box center [402, 278] width 183 height 20
select select "******"
click at [311, 268] on select "**********" at bounding box center [402, 278] width 183 height 20
click at [350, 307] on button "Create New account" at bounding box center [346, 312] width 70 height 15
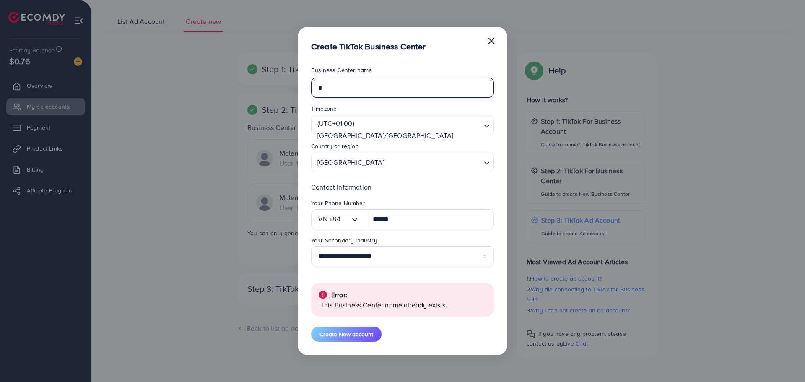
click at [358, 91] on input "*" at bounding box center [402, 88] width 183 height 20
type input "***"
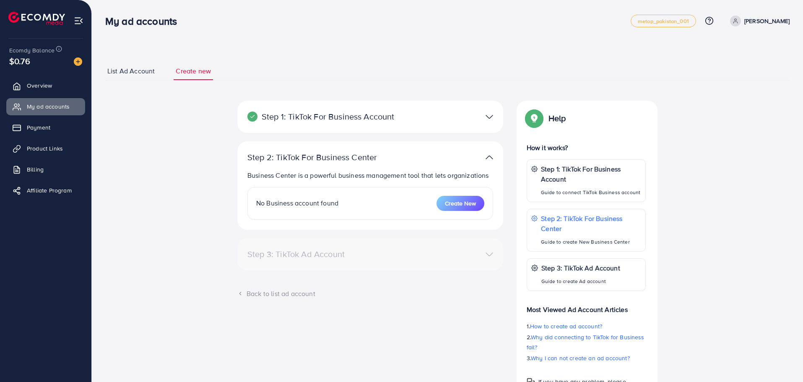
select select
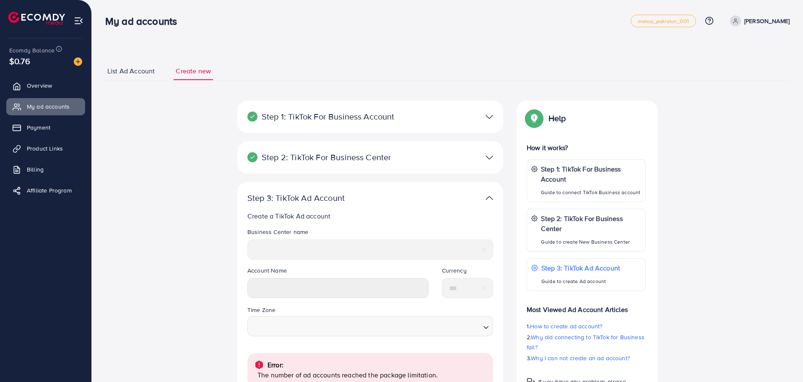
click at [494, 157] on div at bounding box center [457, 157] width 86 height 12
click at [488, 157] on img at bounding box center [490, 157] width 8 height 12
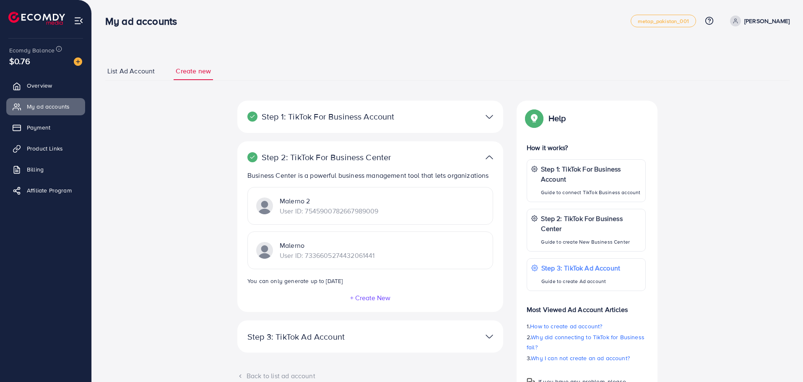
click at [487, 157] on img at bounding box center [490, 157] width 8 height 12
click at [487, 159] on img at bounding box center [490, 157] width 8 height 12
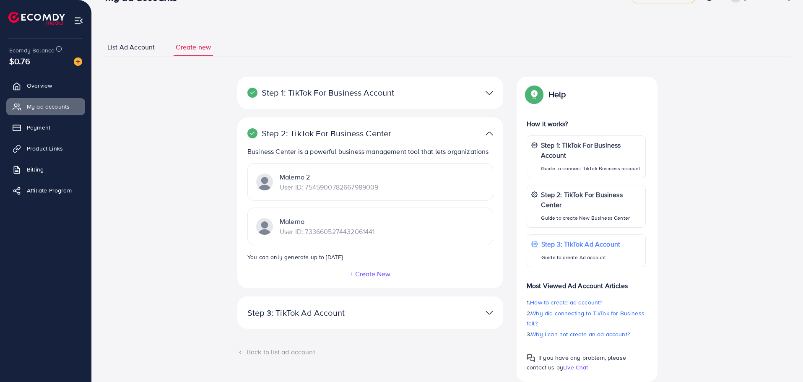
scroll to position [47, 0]
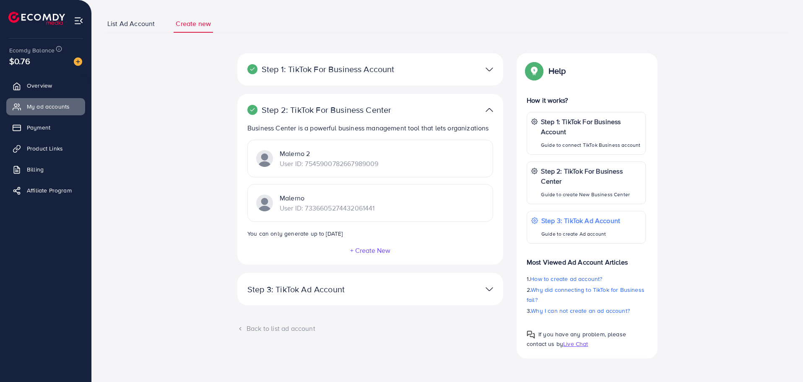
click at [490, 108] on div at bounding box center [457, 110] width 86 height 12
click at [486, 108] on div at bounding box center [457, 110] width 86 height 12
click at [486, 110] on img at bounding box center [490, 110] width 8 height 12
click at [492, 302] on div "Step 3: TikTok Ad Account Create a TikTok Ad account Business Center name *****…" at bounding box center [370, 289] width 266 height 32
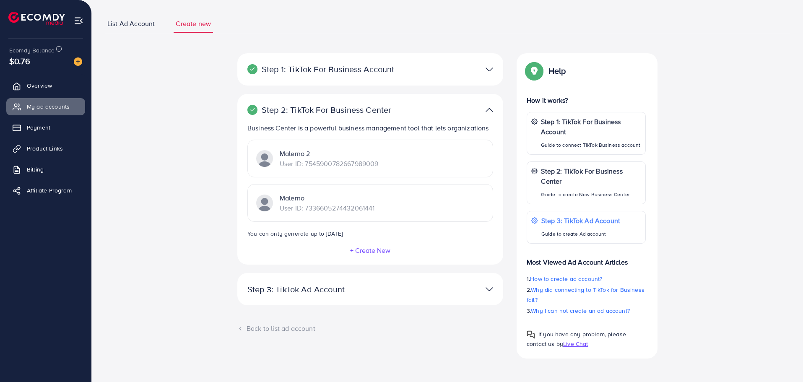
click at [488, 292] on img at bounding box center [490, 289] width 8 height 12
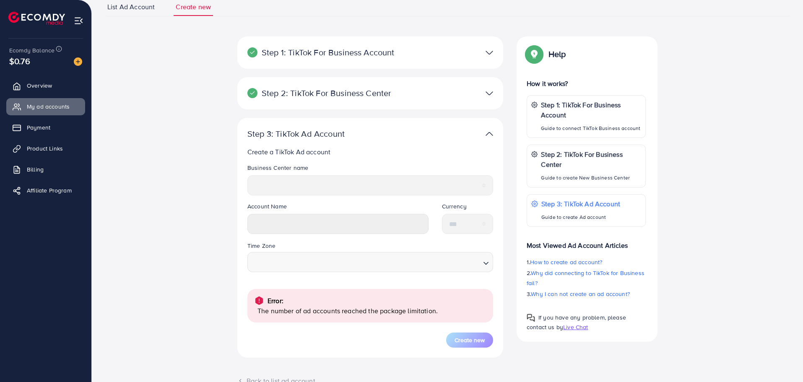
scroll to position [28, 0]
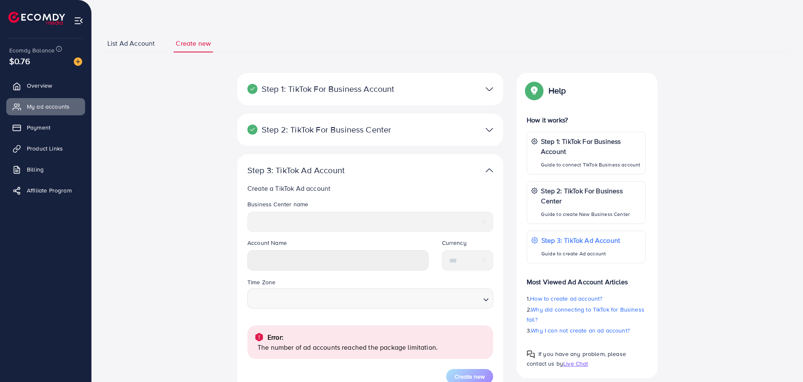
drag, startPoint x: 301, startPoint y: 347, endPoint x: 388, endPoint y: 340, distance: 87.5
click at [388, 340] on div "Error: The number of ad accounts reached the package limitation." at bounding box center [370, 342] width 232 height 20
click at [45, 125] on span "Payment" at bounding box center [40, 127] width 23 height 8
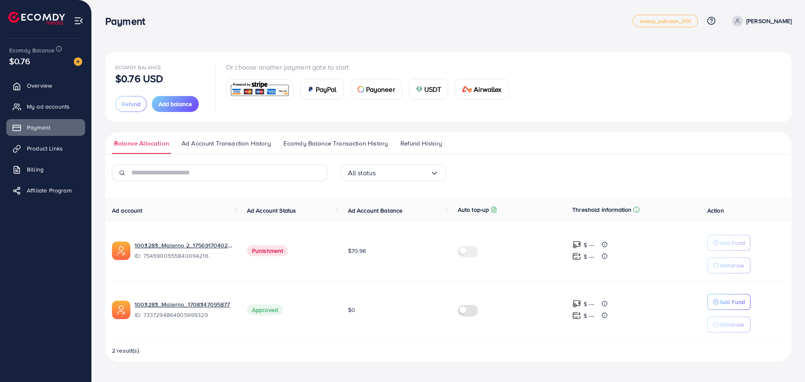
click at [465, 248] on label at bounding box center [469, 251] width 23 height 10
click at [189, 305] on link "1003283_Malerno_1708347095877" at bounding box center [184, 304] width 99 height 8
drag, startPoint x: 282, startPoint y: 247, endPoint x: 392, endPoint y: 253, distance: 110.1
click at [392, 253] on tr "1003283_Malerno 2_1756917040219 ID: 7545900555840094216 Punishment $70.96 $ ---…" at bounding box center [448, 251] width 687 height 59
click at [392, 253] on td "$70.96" at bounding box center [396, 251] width 110 height 59
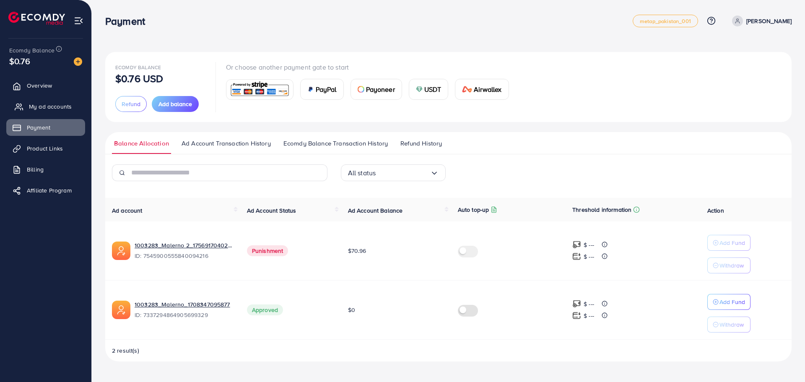
click at [48, 103] on span "My ad accounts" at bounding box center [50, 106] width 43 height 8
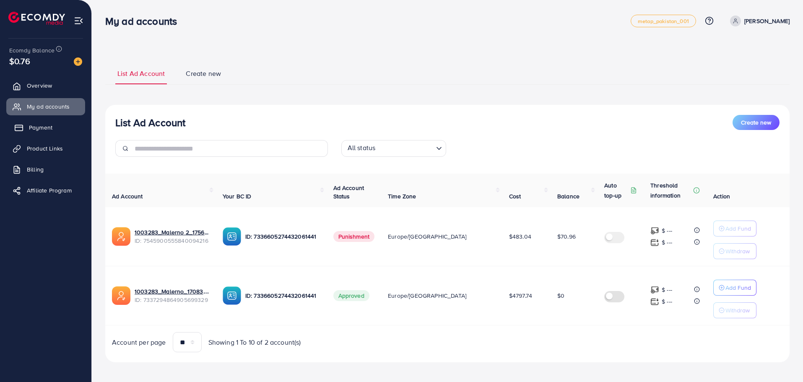
click at [52, 126] on span "Payment" at bounding box center [40, 127] width 23 height 8
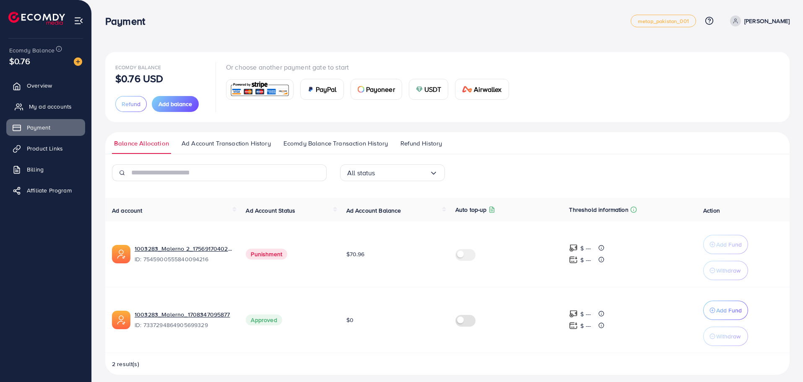
click at [50, 111] on span "My ad accounts" at bounding box center [50, 106] width 43 height 8
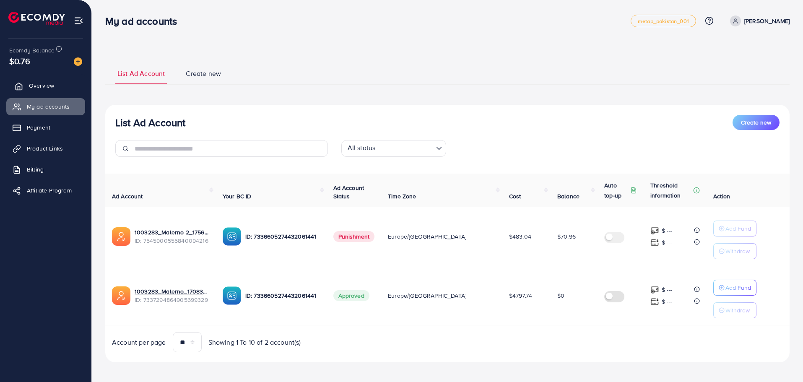
click at [35, 78] on link "Overview" at bounding box center [45, 85] width 79 height 17
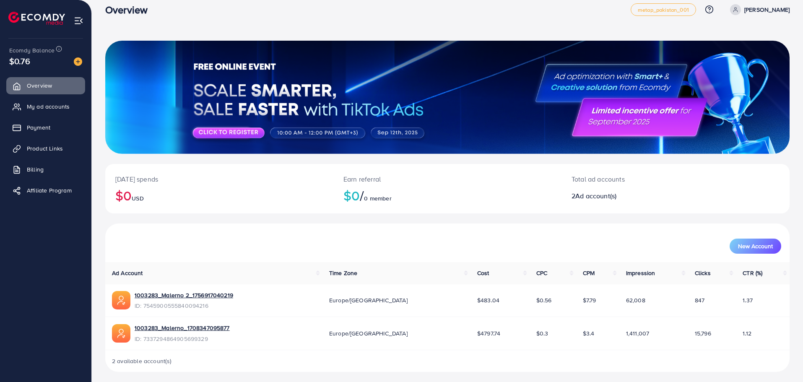
scroll to position [15, 0]
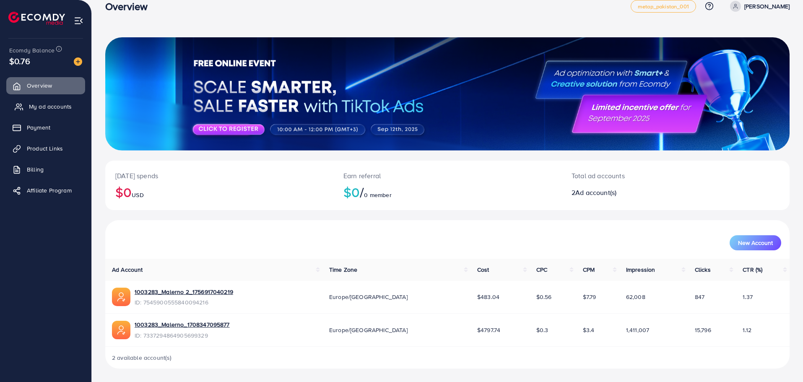
click at [49, 104] on span "My ad accounts" at bounding box center [50, 106] width 43 height 8
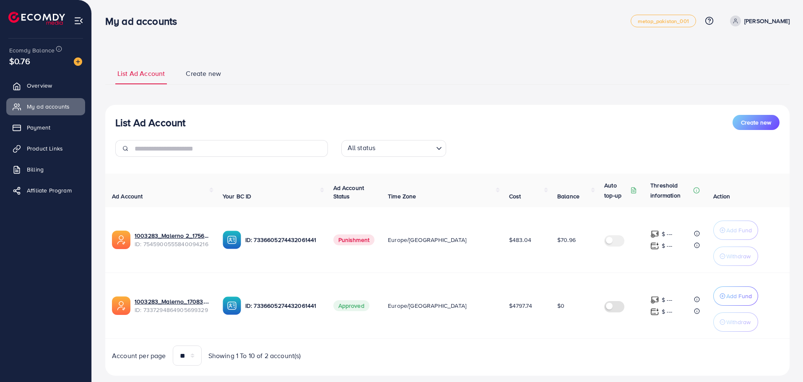
select select
click at [200, 70] on span "Create new" at bounding box center [203, 74] width 35 height 10
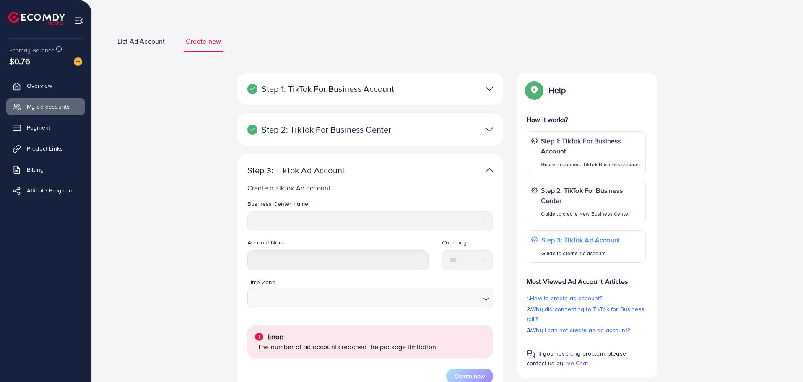
scroll to position [32, 0]
click at [490, 135] on img at bounding box center [490, 130] width 8 height 12
